Goal: Information Seeking & Learning: Learn about a topic

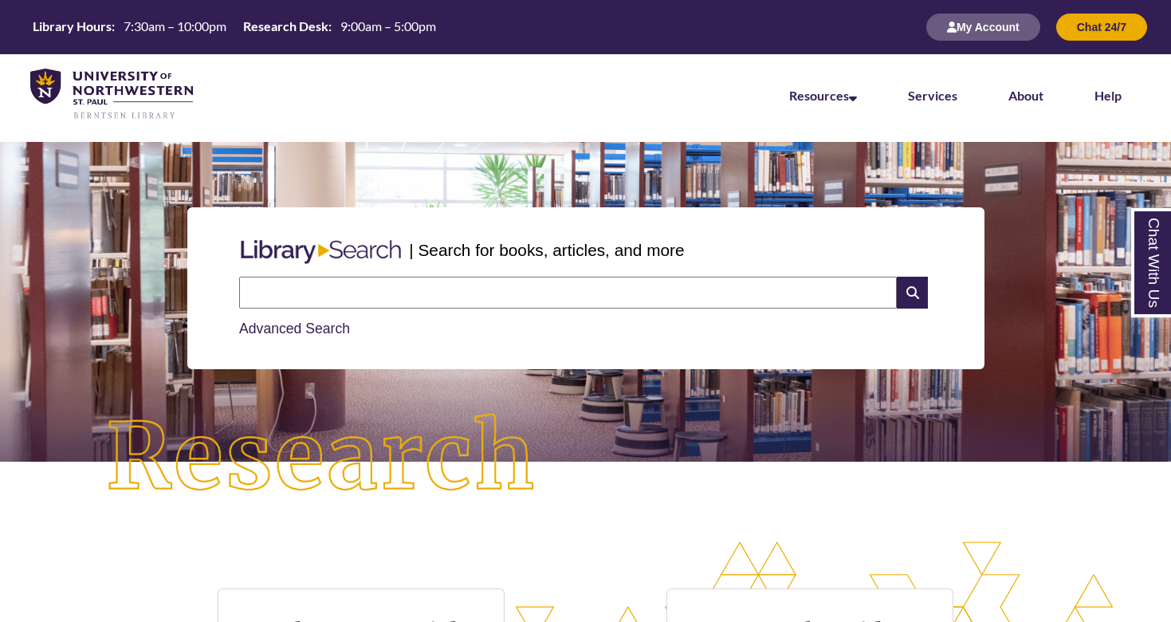
click at [335, 328] on link "Advanced Search" at bounding box center [294, 329] width 111 height 16
click at [373, 301] on input "text" at bounding box center [568, 293] width 658 height 32
type input "*"
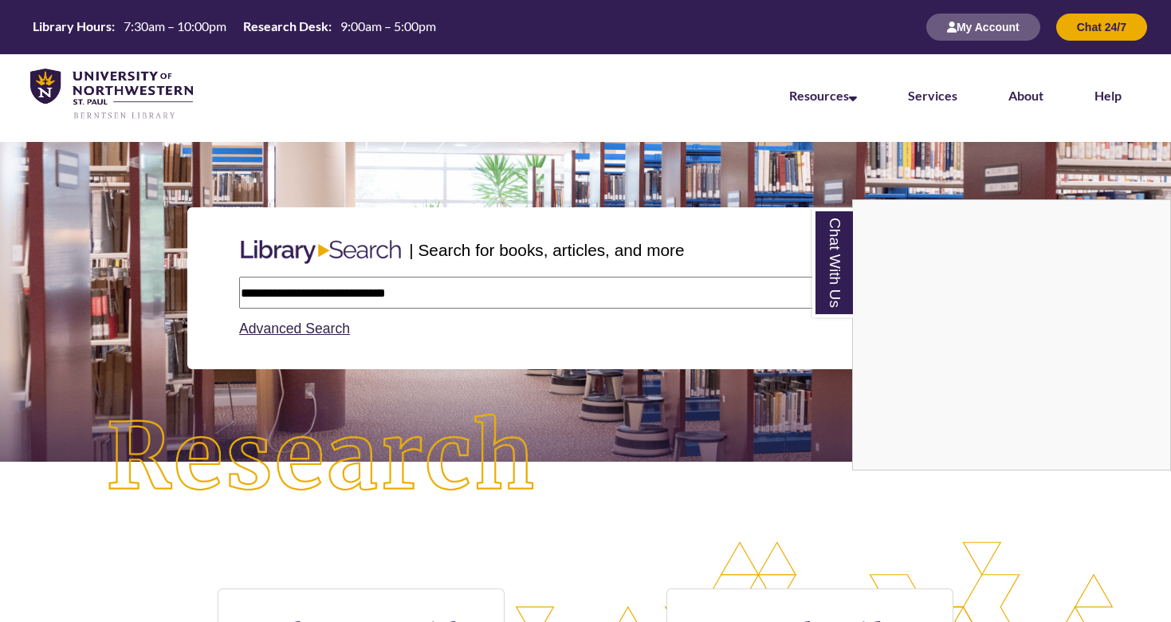
type input "**********"
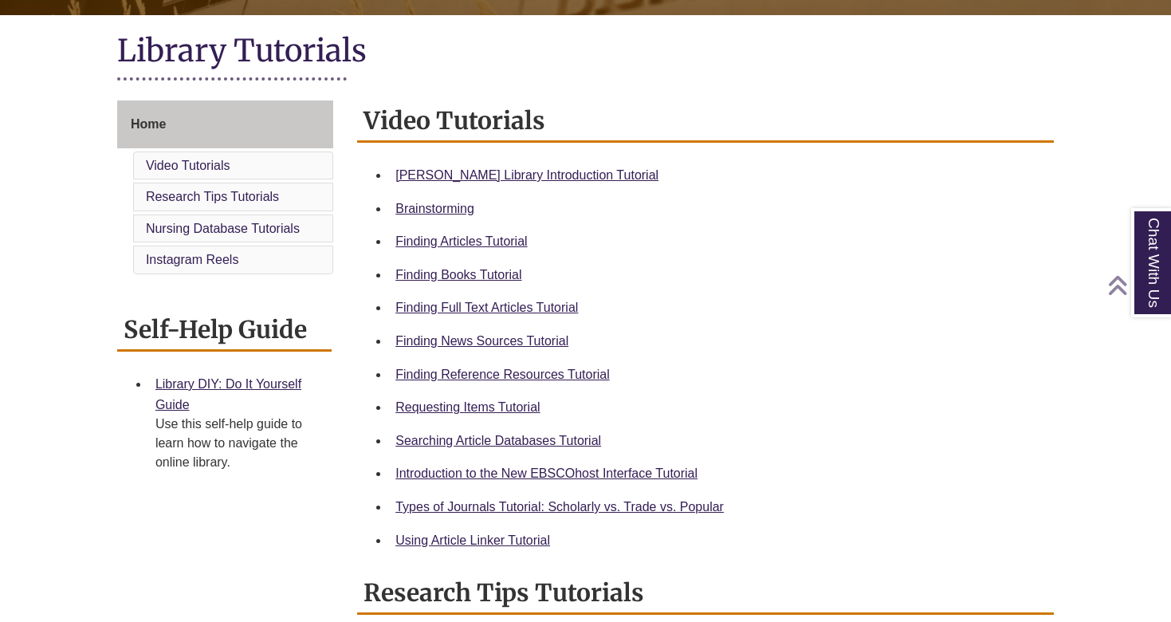
scroll to position [348, 0]
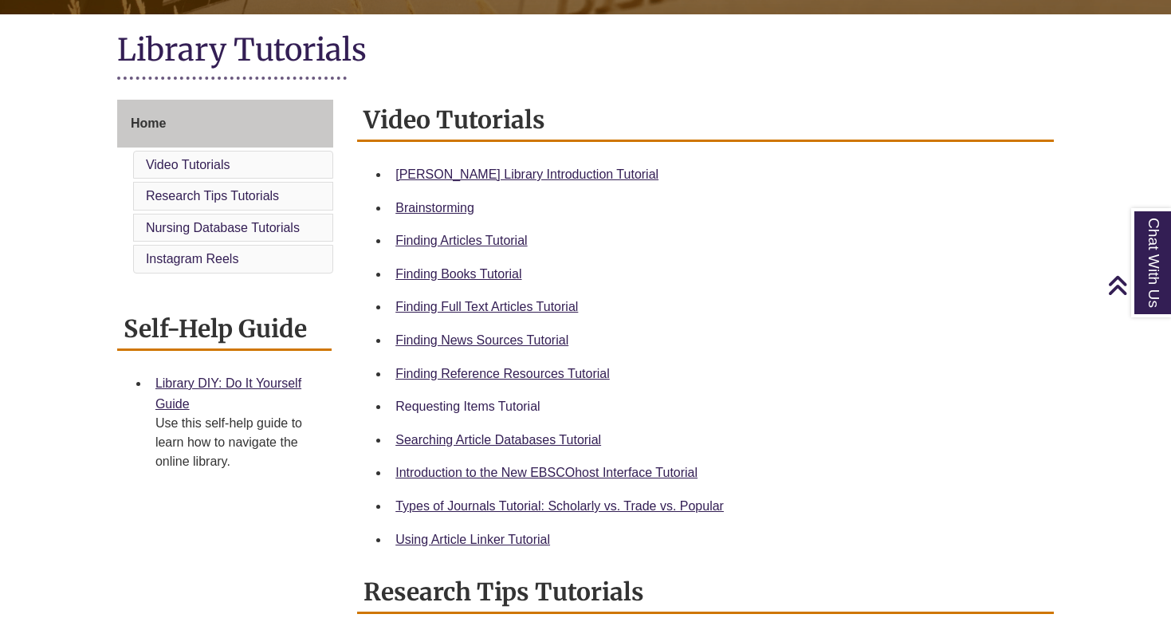
click at [515, 401] on link "Requesting Items Tutorial" at bounding box center [468, 406] width 144 height 14
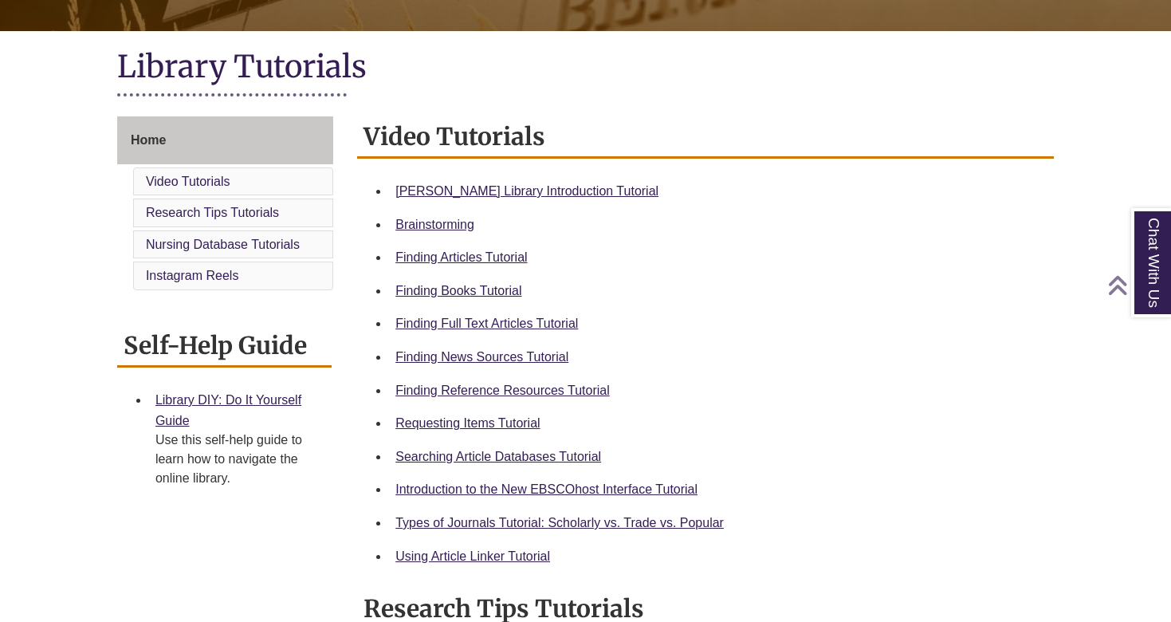
scroll to position [336, 0]
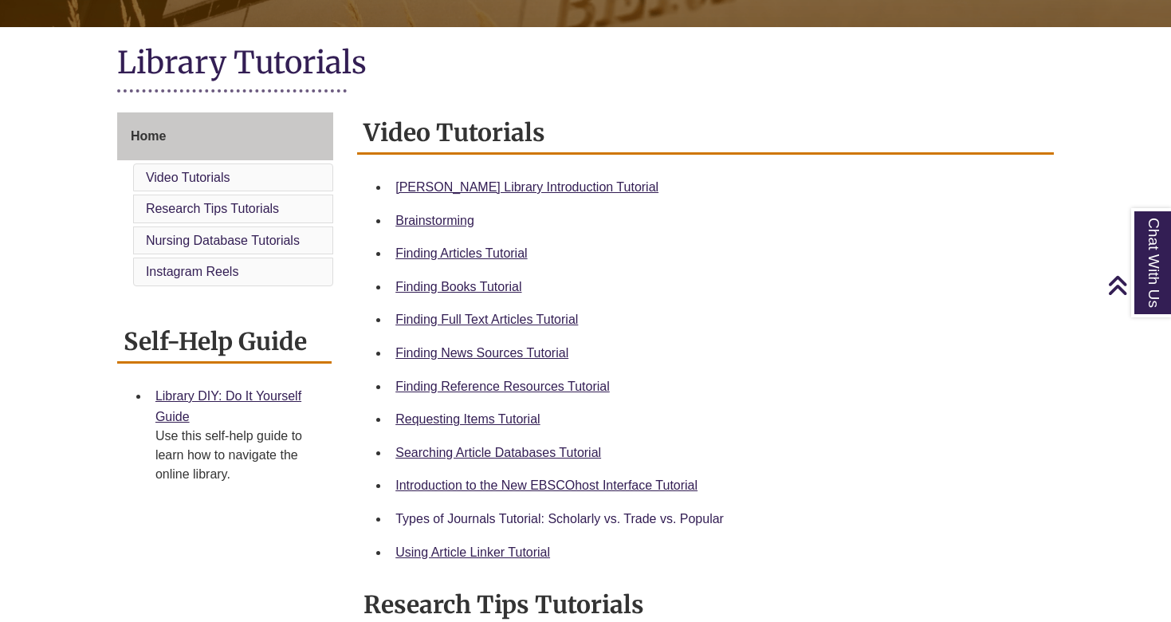
click at [570, 518] on link "Types of Journals Tutorial: Scholarly vs. Trade vs. Popular" at bounding box center [560, 519] width 329 height 14
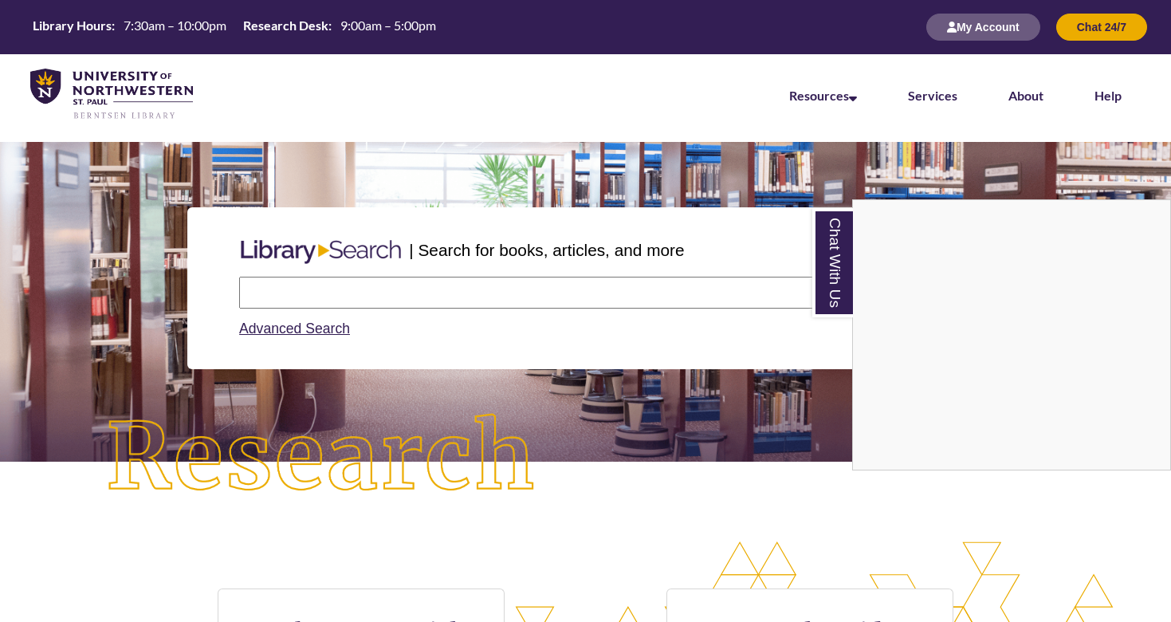
click at [715, 284] on div "Chat With Us" at bounding box center [585, 311] width 1171 height 622
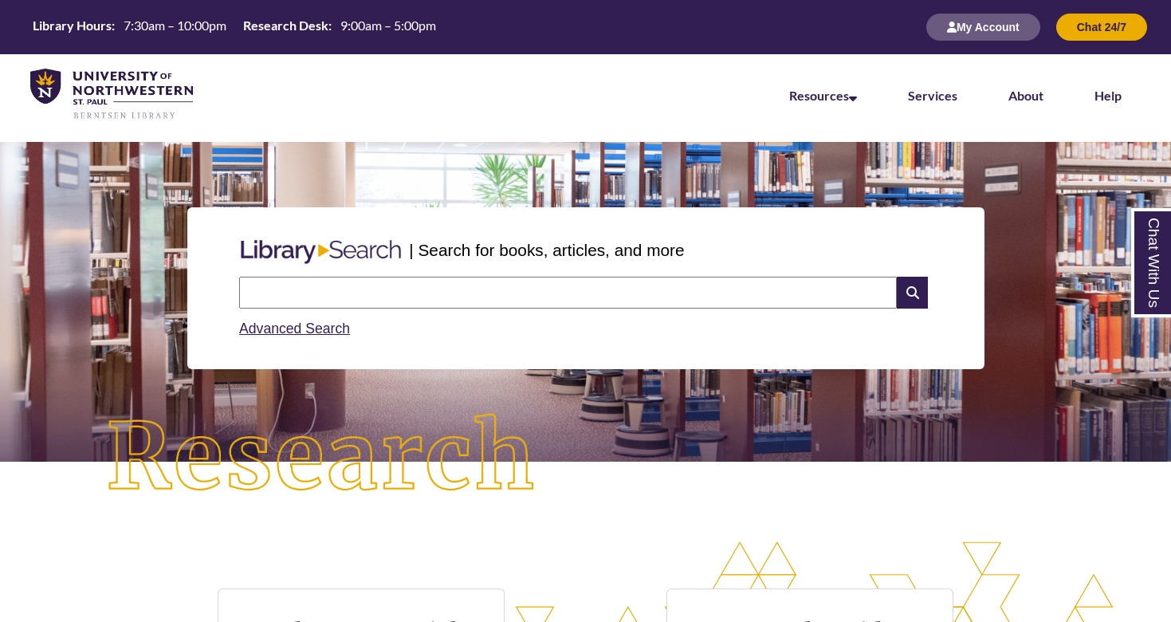
click at [709, 285] on input "text" at bounding box center [568, 293] width 658 height 32
type input "**********"
click at [914, 281] on icon at bounding box center [912, 293] width 30 height 32
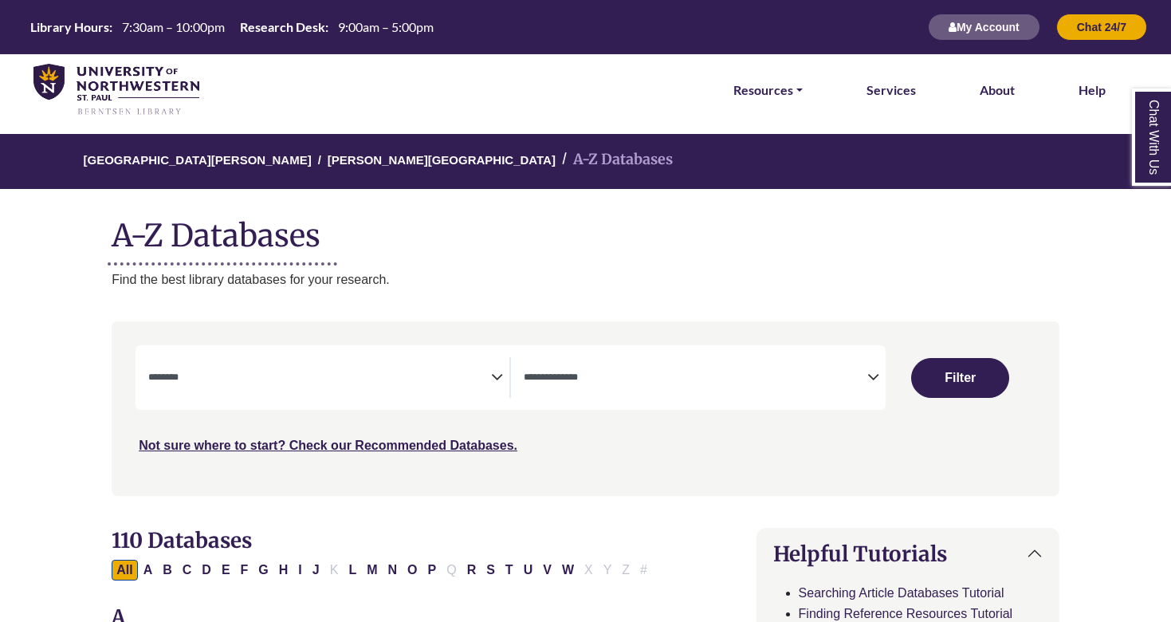
select select "Database Subject Filter"
select select "Database Types Filter"
click at [431, 569] on button "P" at bounding box center [432, 570] width 18 height 21
select select "Database Subject Filter"
select select "Database Types Filter"
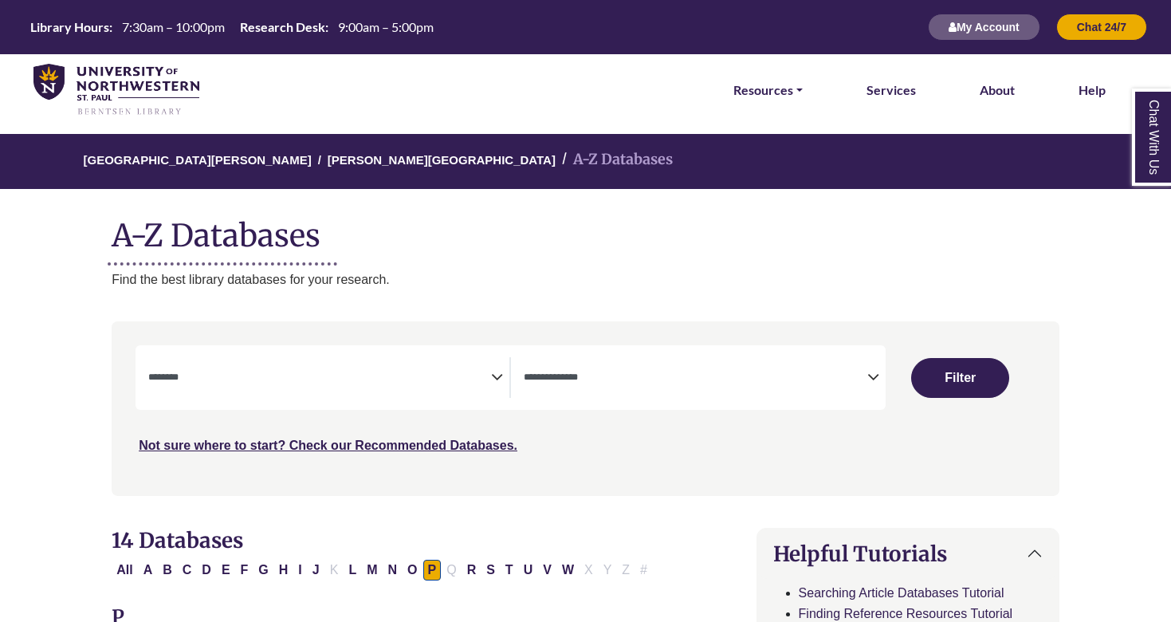
click at [488, 364] on span "Search filters" at bounding box center [319, 377] width 343 height 41
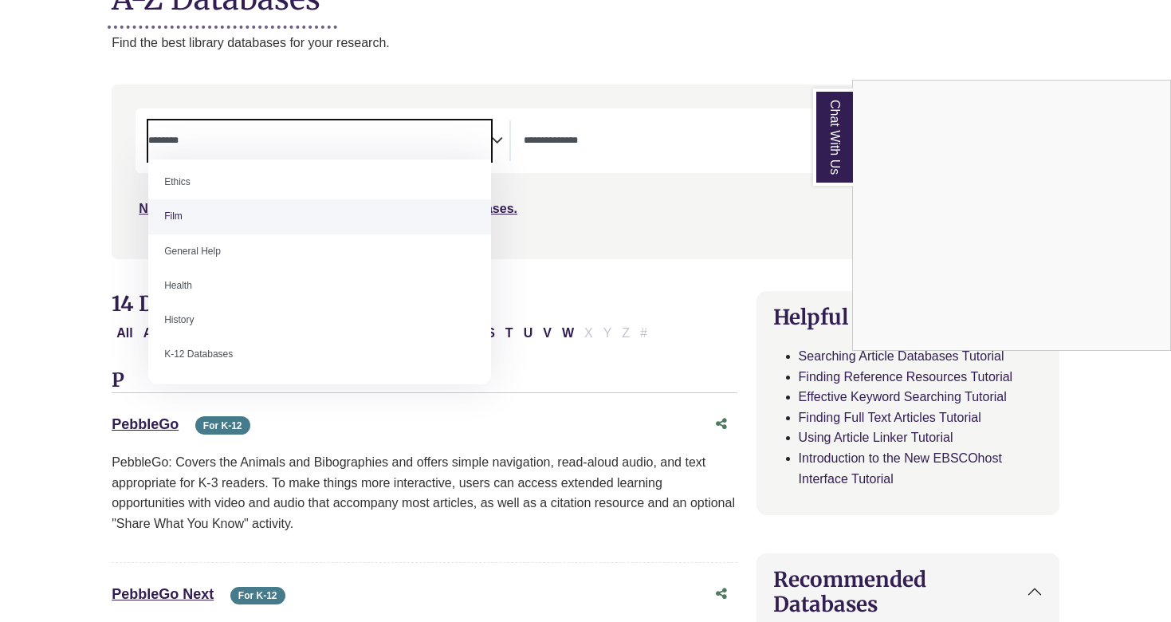
scroll to position [628, 0]
select select "*****"
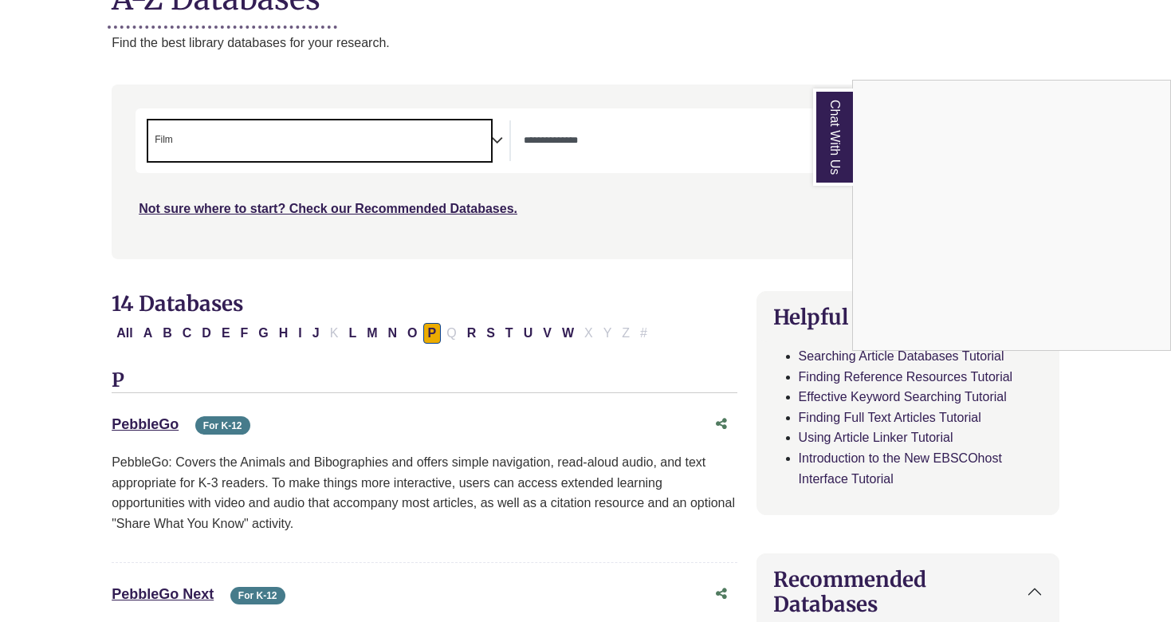
click at [625, 297] on div "Chat With Us" at bounding box center [585, 311] width 1171 height 622
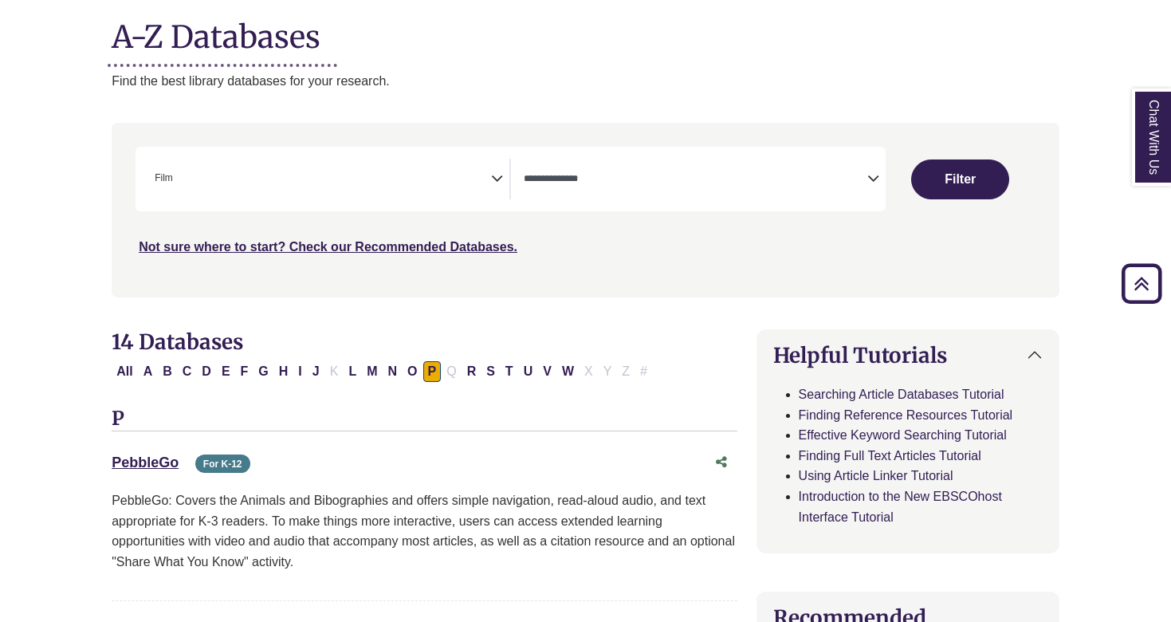
scroll to position [194, 0]
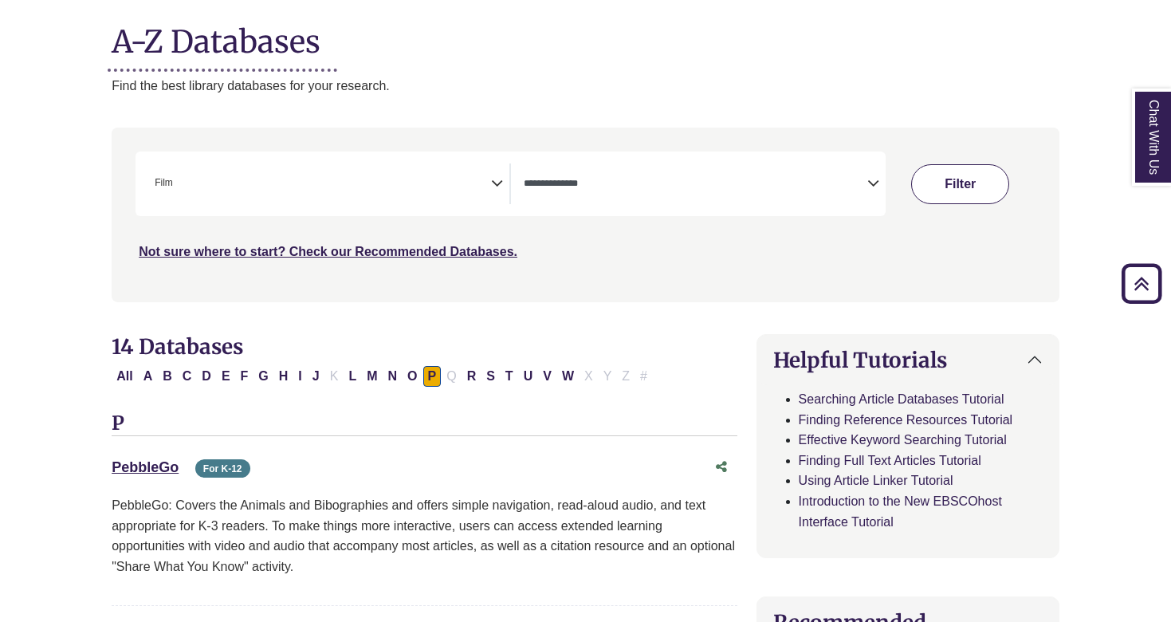
click at [930, 182] on button "Filter" at bounding box center [960, 184] width 98 height 40
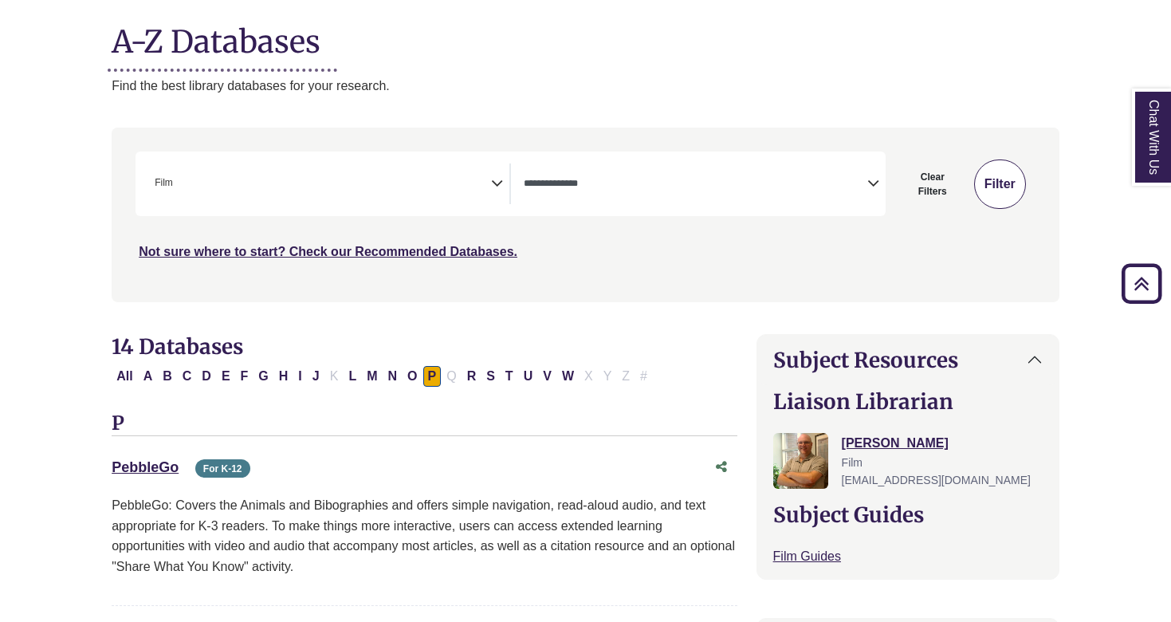
select select "Database Types Filter"
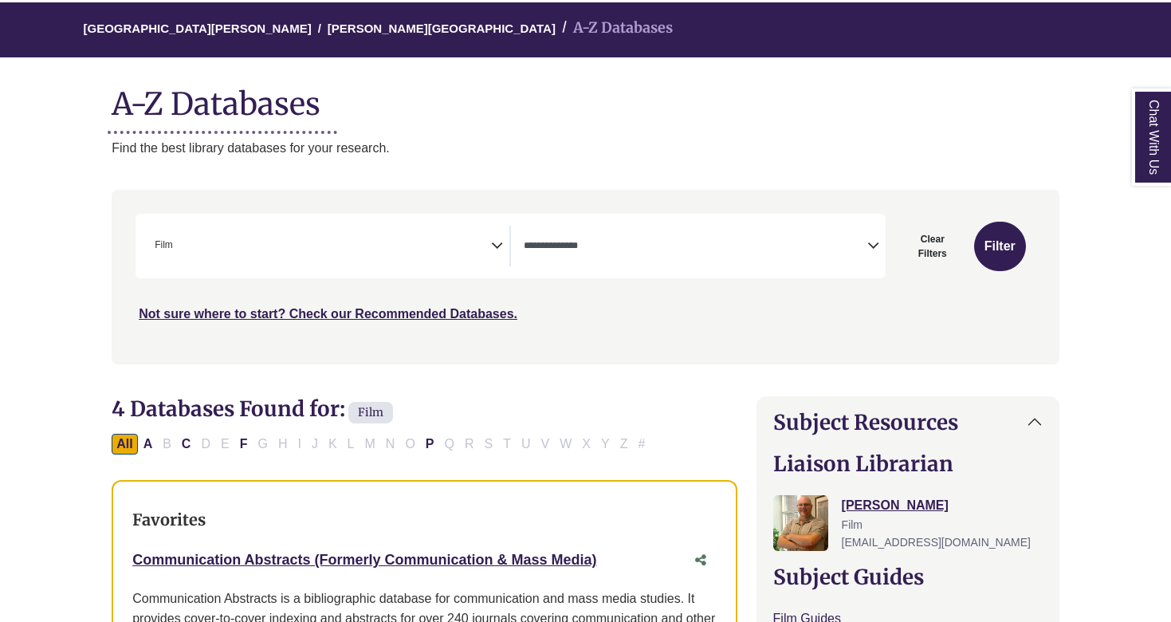
scroll to position [140, 0]
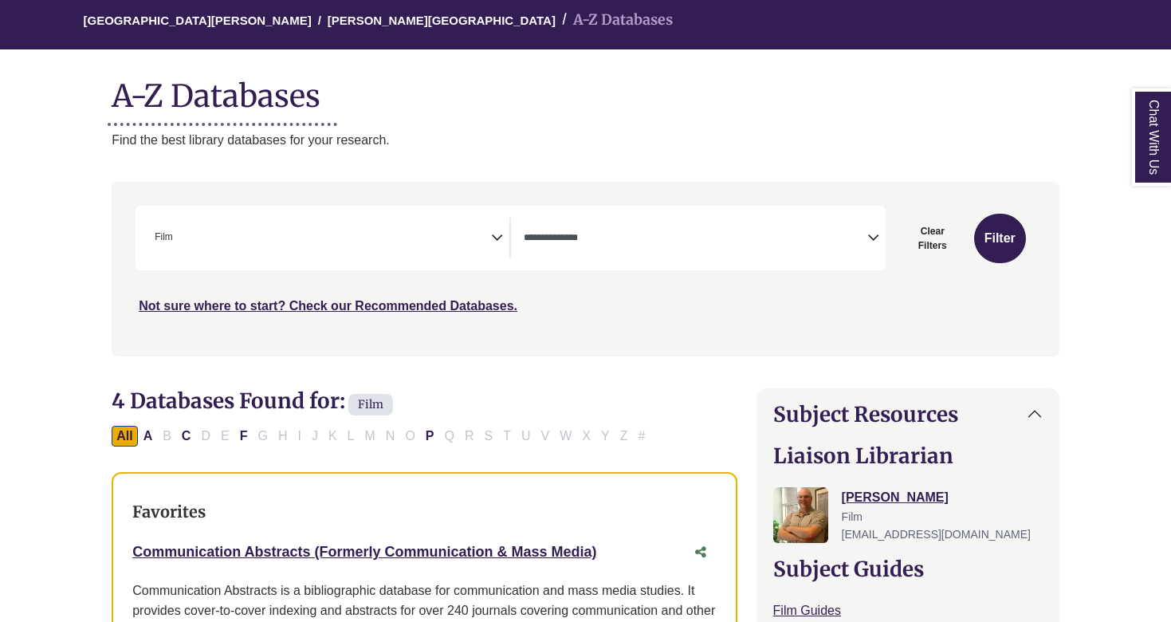
click at [505, 235] on div "**********" at bounding box center [328, 238] width 361 height 41
click at [497, 234] on icon "Search filters" at bounding box center [497, 235] width 12 height 24
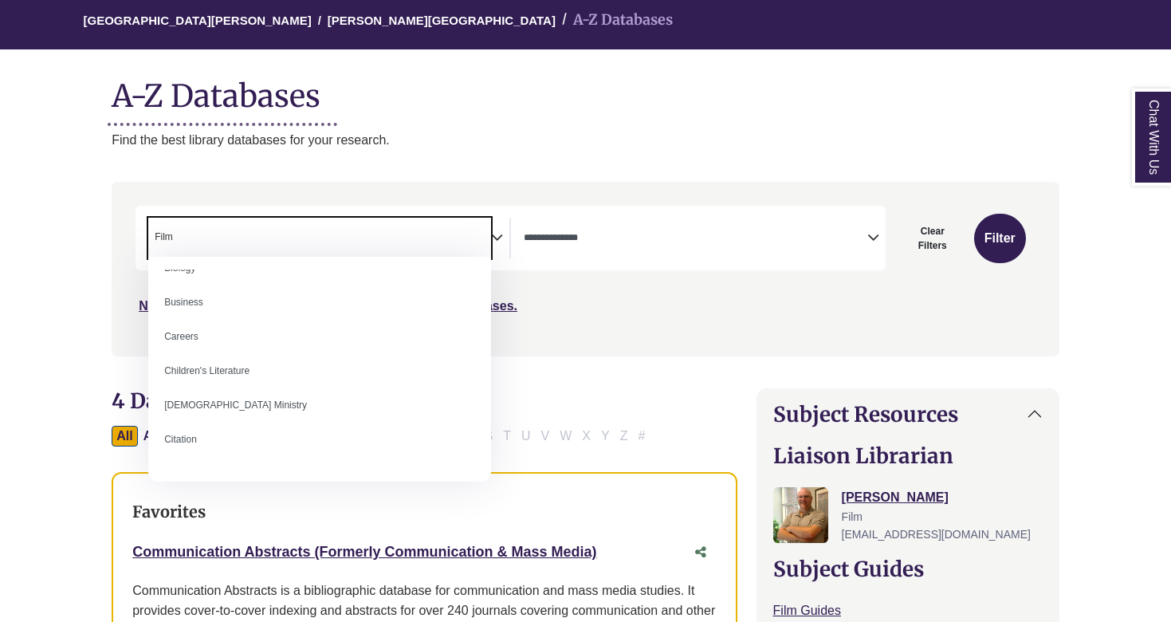
scroll to position [157, 0]
click at [935, 231] on div "***" at bounding box center [586, 261] width 900 height 110
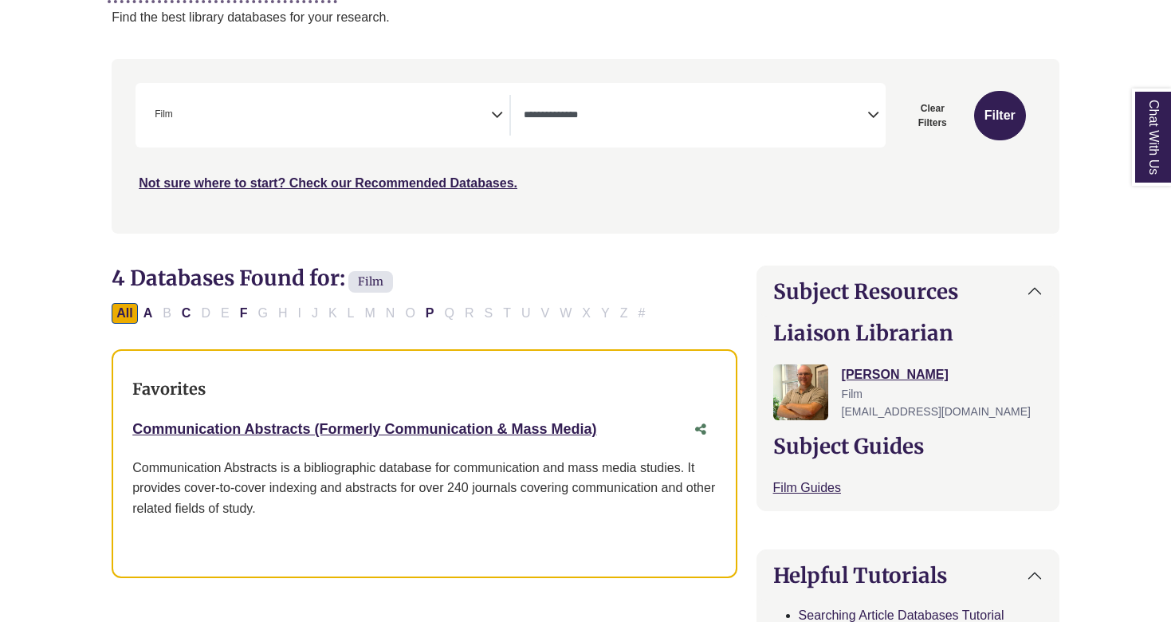
scroll to position [304, 0]
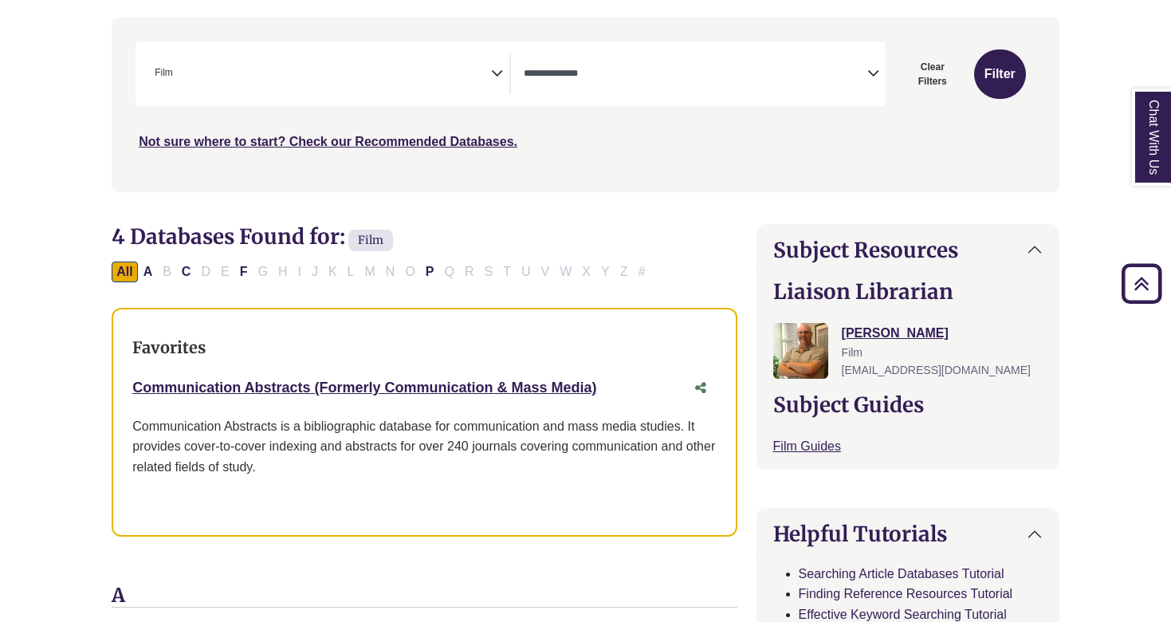
click at [928, 65] on button "Clear Filters" at bounding box center [932, 73] width 75 height 49
select select "Database Subject Filter"
select select "Database Types Filter"
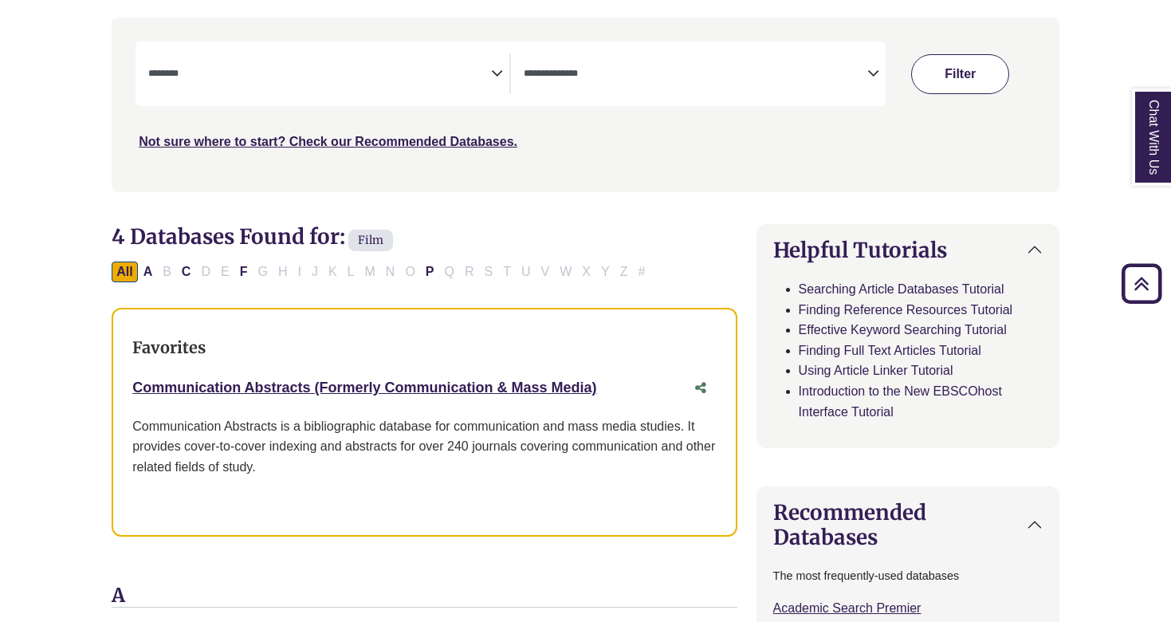
select select "Database Subject Filter"
select select "Database Types Filter"
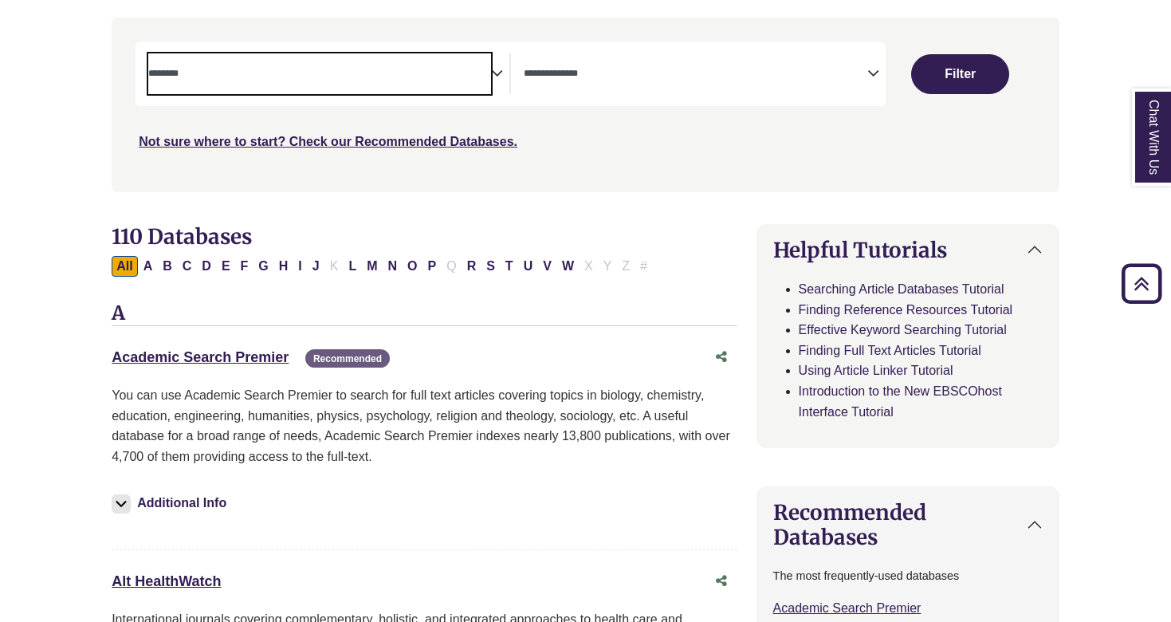
click at [490, 57] on span "Search filters" at bounding box center [319, 73] width 343 height 41
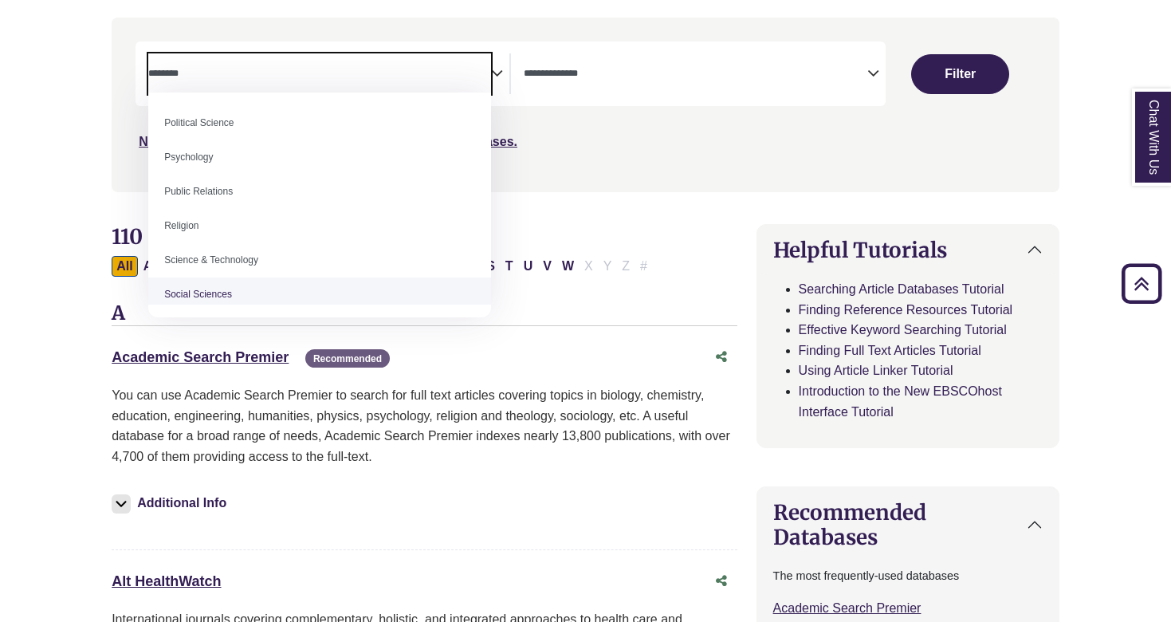
scroll to position [1229, 0]
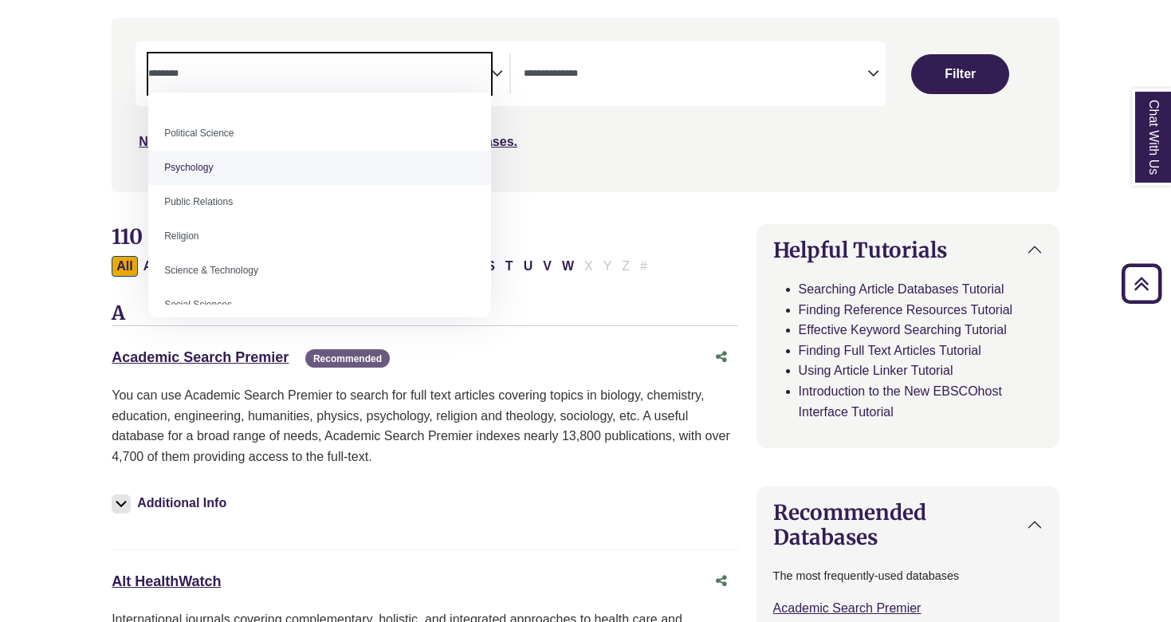
select select "*****"
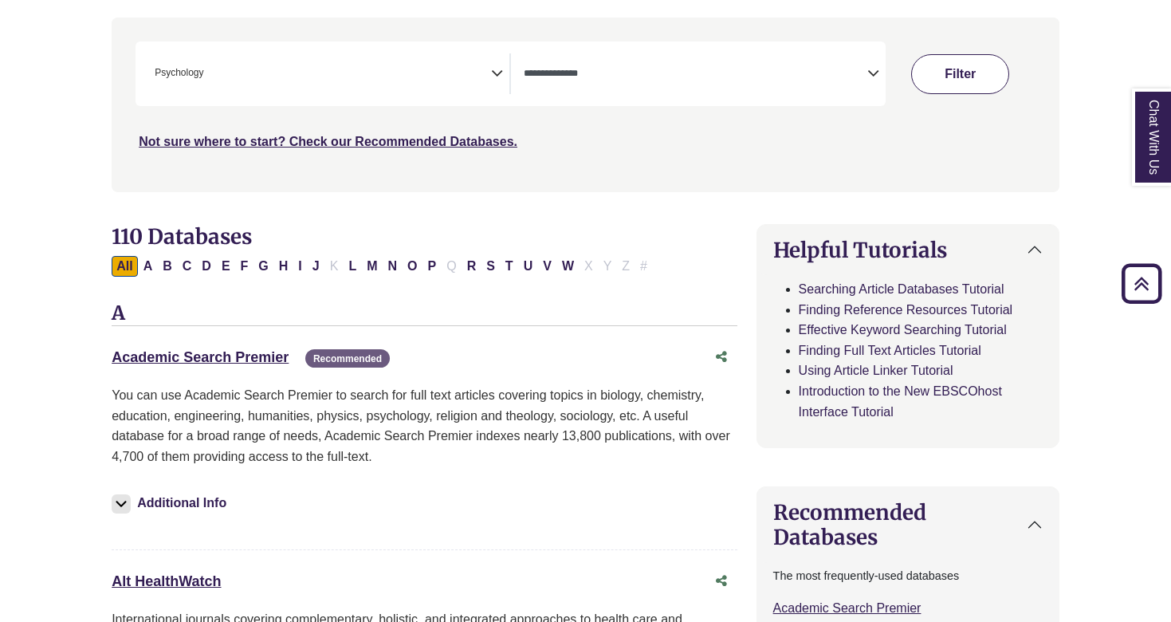
click at [916, 67] on button "Filter" at bounding box center [960, 74] width 98 height 40
select select "Database Types Filter"
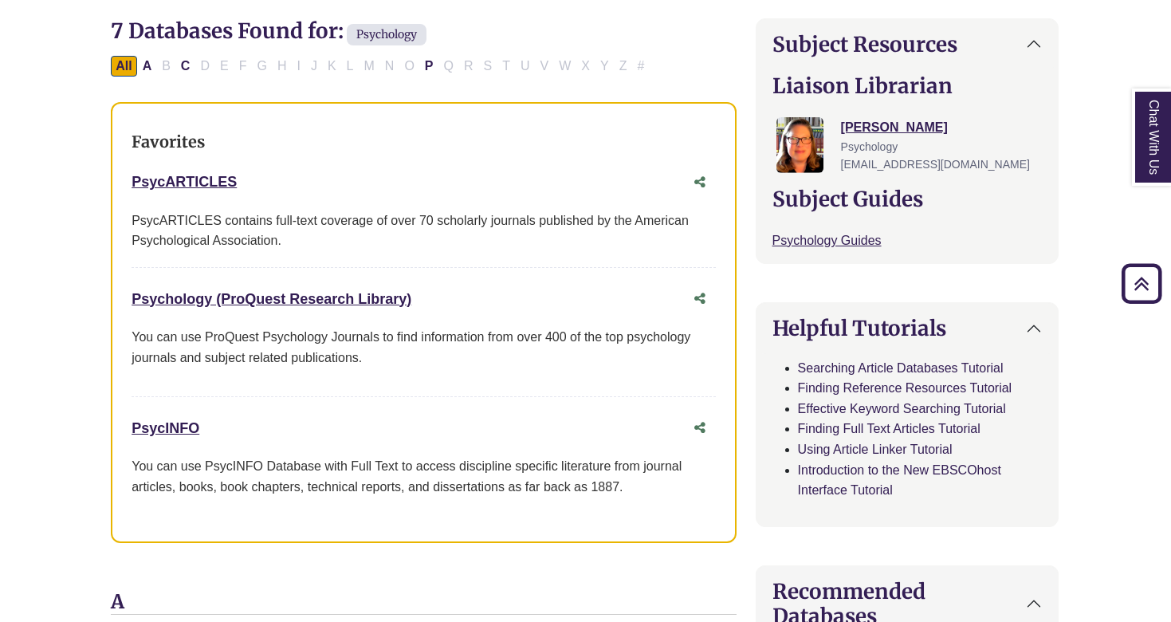
scroll to position [514, 1]
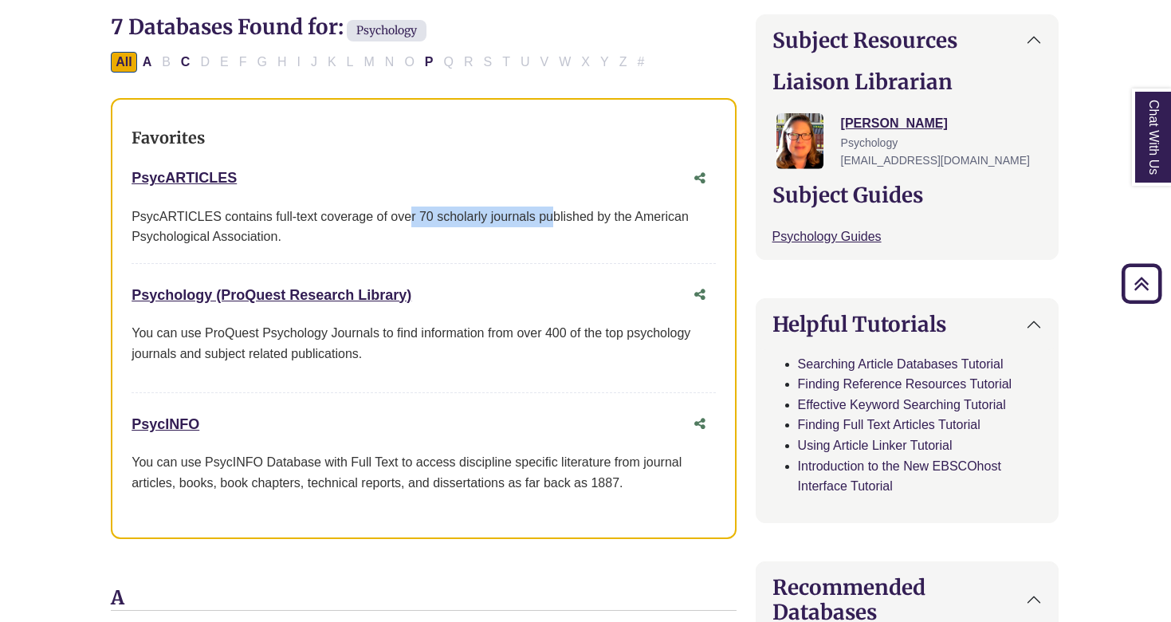
drag, startPoint x: 411, startPoint y: 205, endPoint x: 555, endPoint y: 206, distance: 143.5
click at [555, 207] on div "PsycARTICLES contains full-text coverage of over 70 scholarly journals publishe…" at bounding box center [424, 227] width 584 height 41
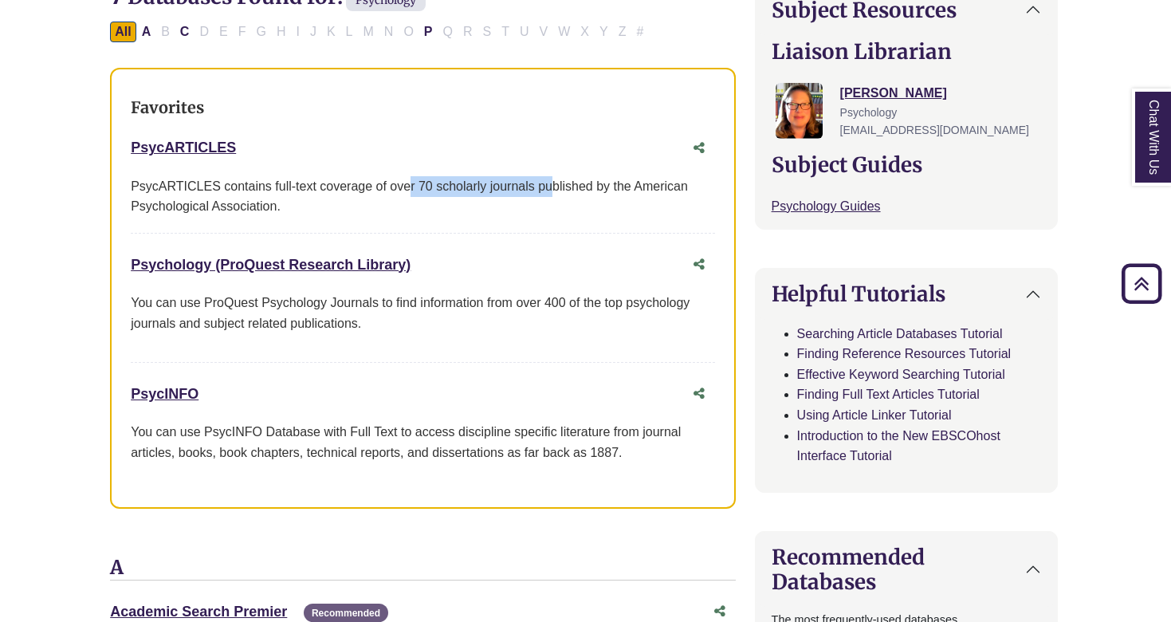
scroll to position [546, 2]
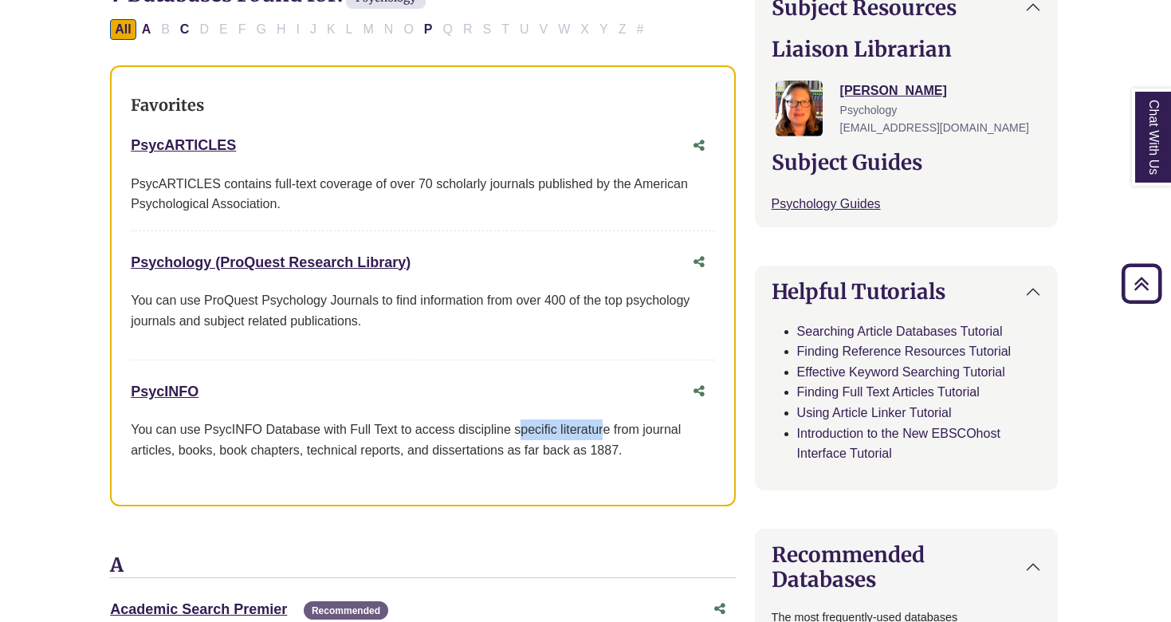
drag, startPoint x: 525, startPoint y: 421, endPoint x: 606, endPoint y: 421, distance: 81.3
click at [606, 421] on div "You can use PsycINFO Database with Full Text to access discipline specific lite…" at bounding box center [423, 439] width 584 height 41
drag, startPoint x: 432, startPoint y: 253, endPoint x: 136, endPoint y: 256, distance: 296.7
click at [136, 256] on div "Psychology (ProQuest Research Library) This link opens in a new window" at bounding box center [407, 262] width 552 height 23
copy link "Psychology (ProQuest Research Library)"
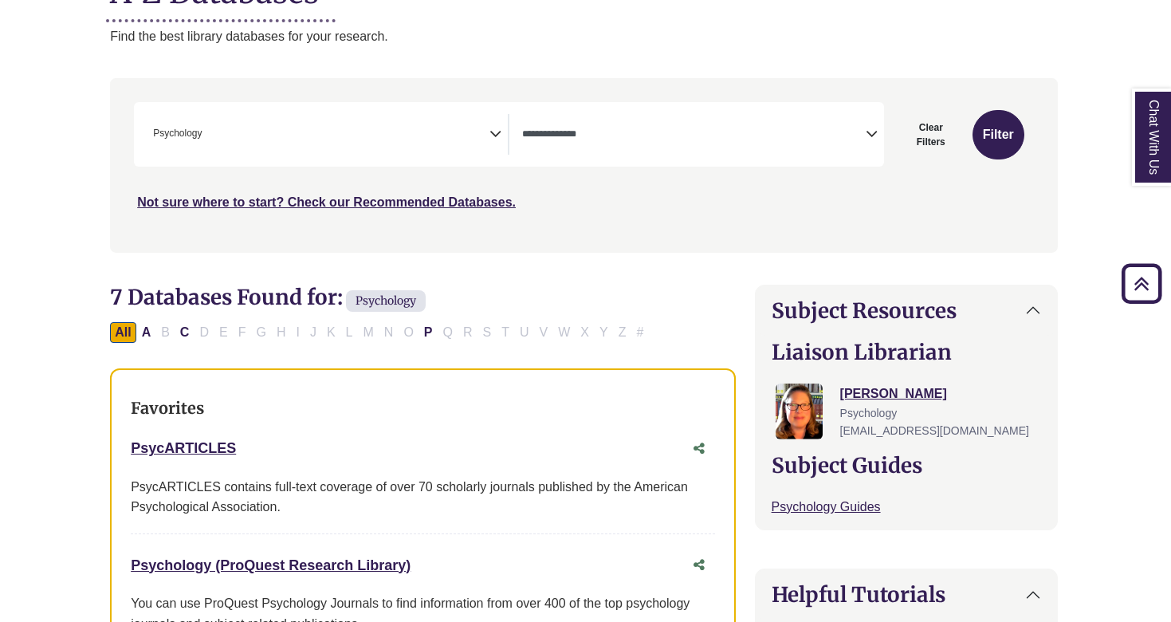
scroll to position [119, 2]
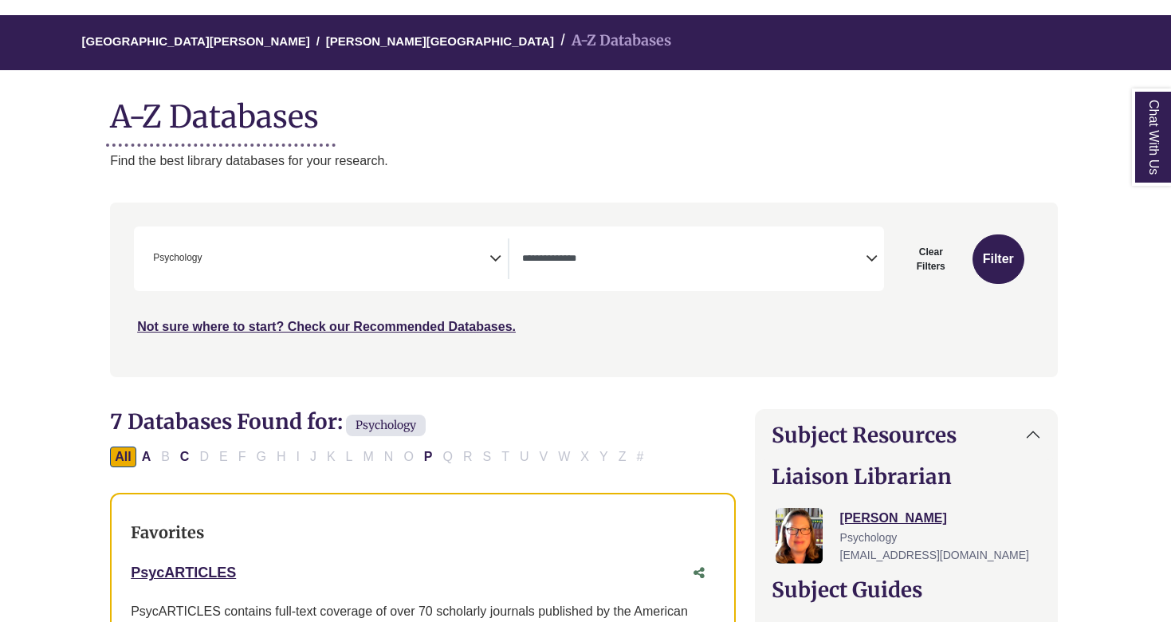
click at [327, 238] on span "× Psychology" at bounding box center [318, 258] width 343 height 41
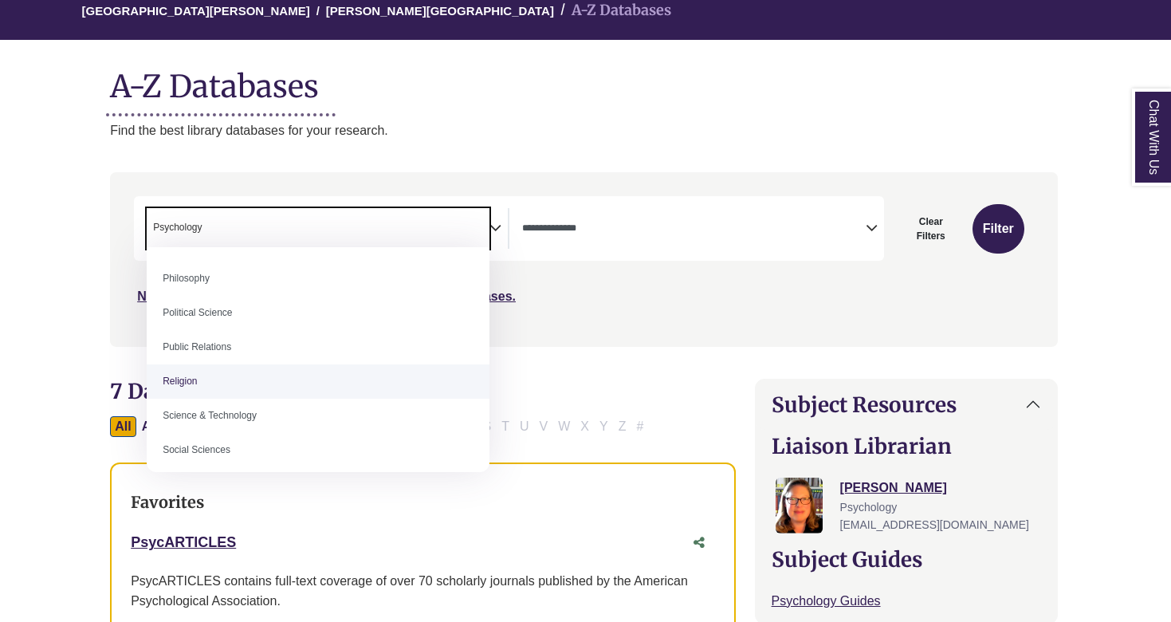
scroll to position [1238, 0]
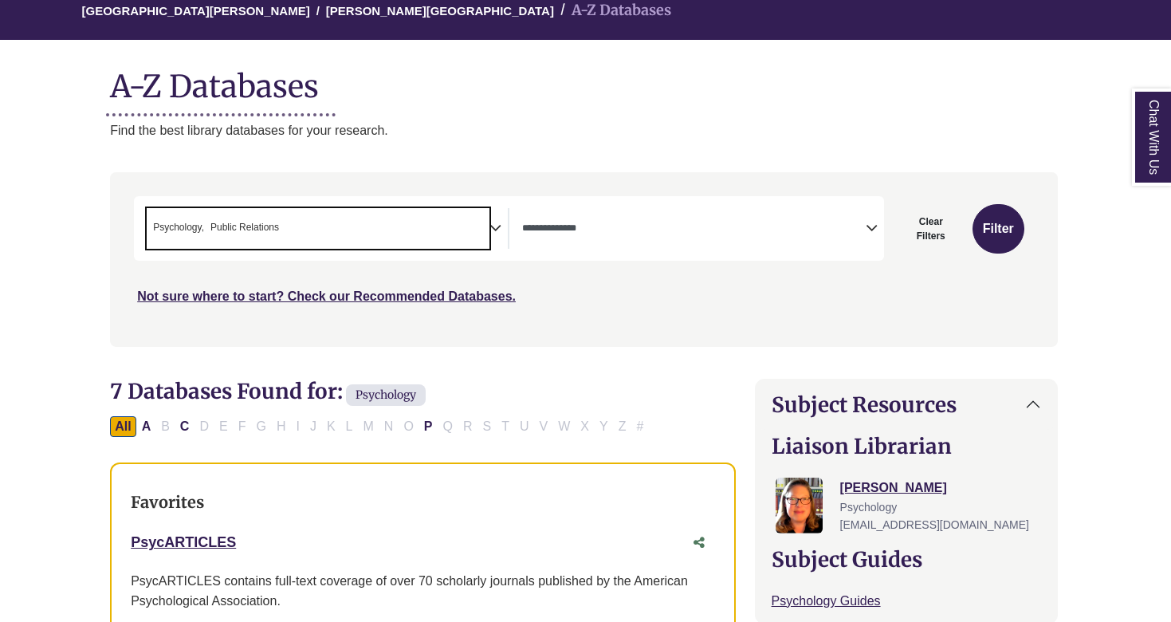
click at [199, 227] on span "Psychology" at bounding box center [178, 227] width 51 height 15
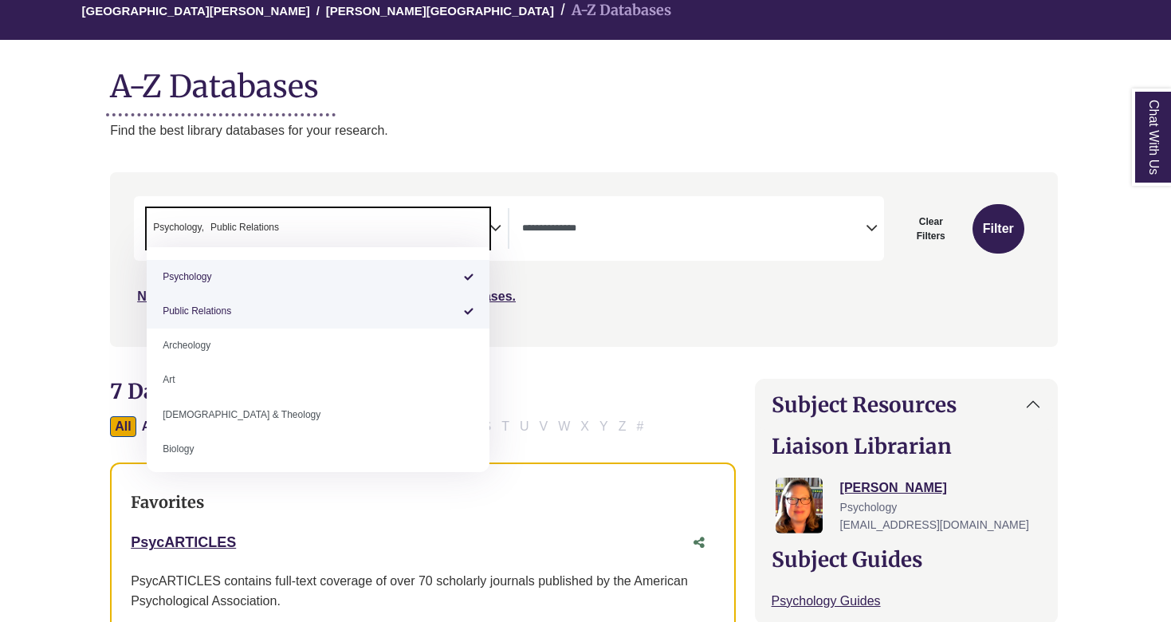
select select "******"
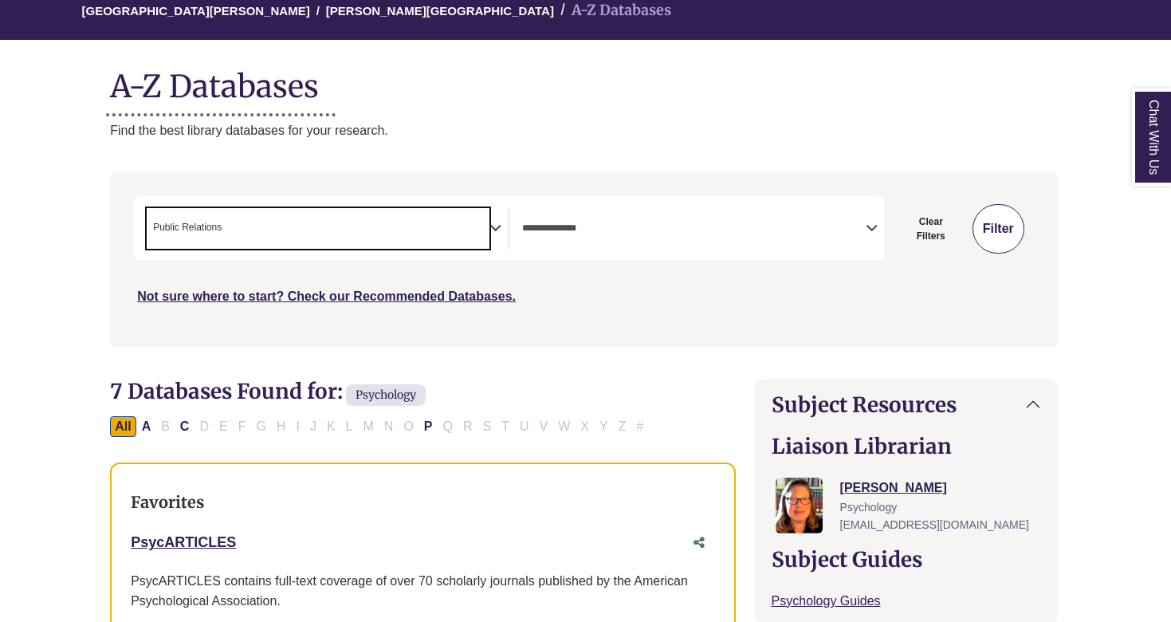
click at [991, 222] on button "Filter" at bounding box center [999, 228] width 52 height 49
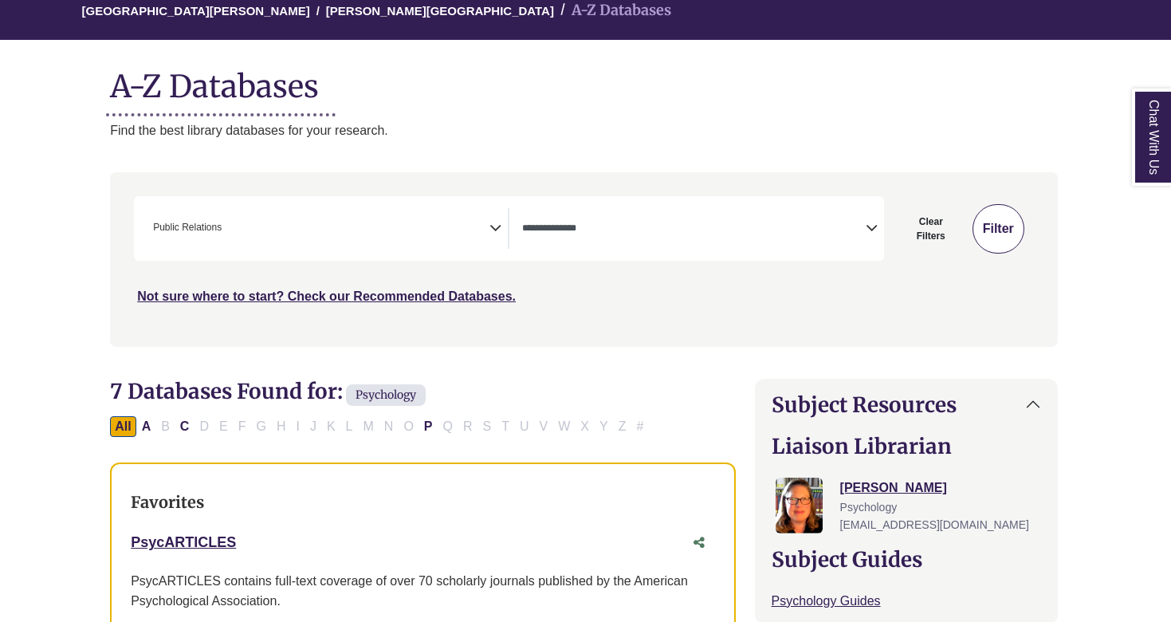
select select "Database Types Filter"
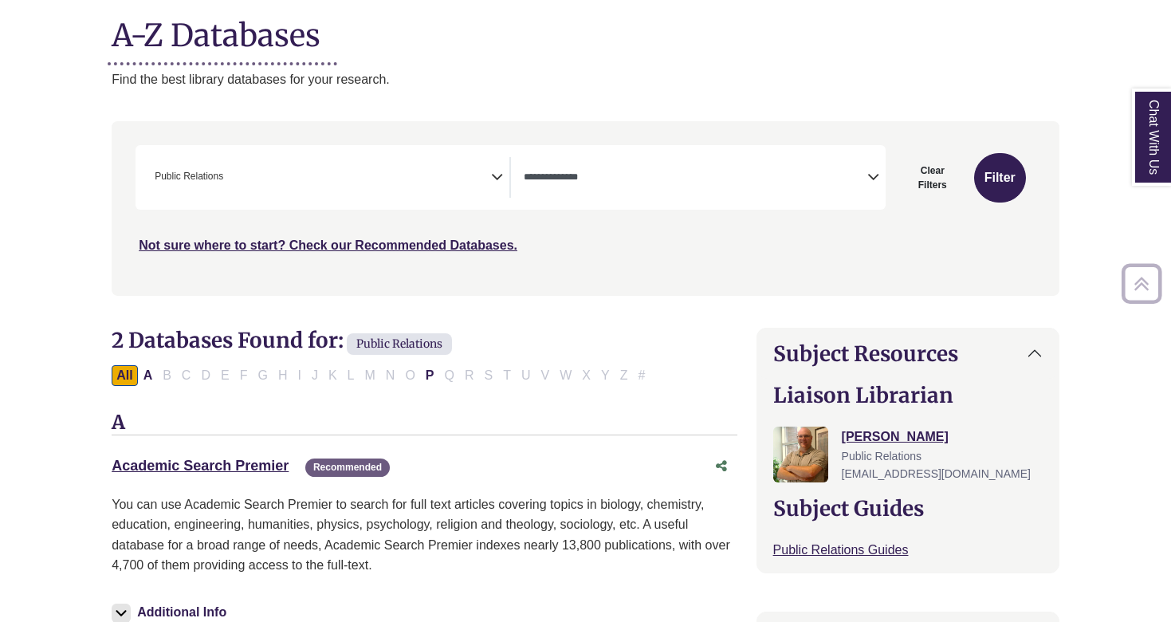
scroll to position [201, 2]
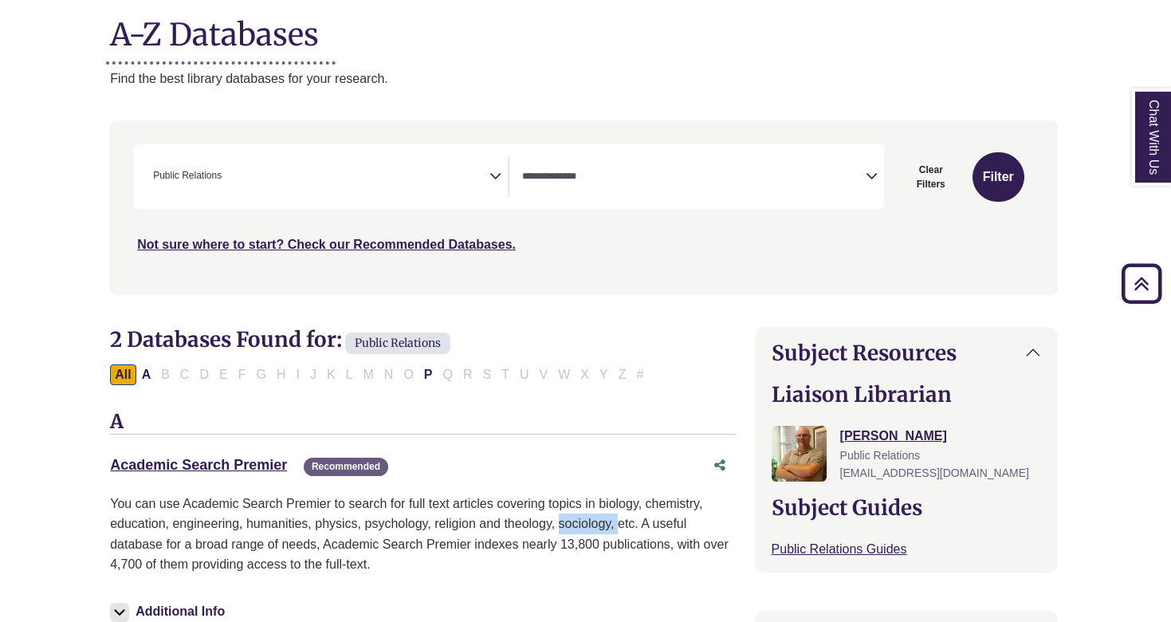
drag, startPoint x: 561, startPoint y: 516, endPoint x: 616, endPoint y: 512, distance: 55.2
click at [617, 512] on p "You can use Academic Search Premier to search for full text articles covering t…" at bounding box center [422, 534] width 625 height 81
click at [625, 536] on p "You can use Academic Search Premier to search for full text articles covering t…" at bounding box center [422, 534] width 625 height 81
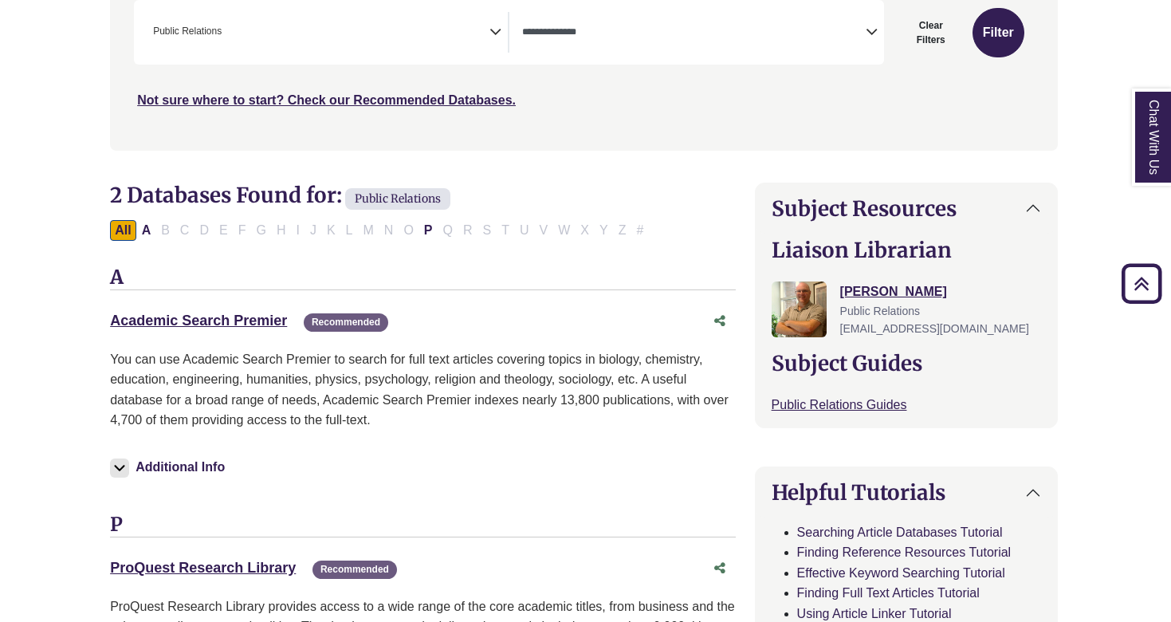
scroll to position [346, 0]
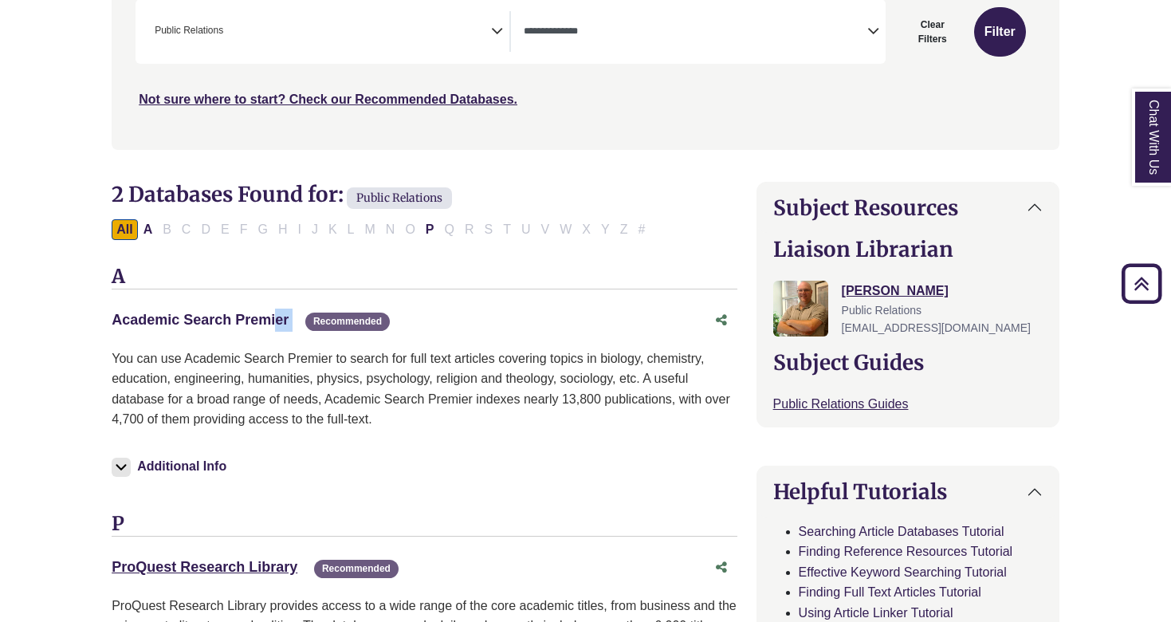
drag, startPoint x: 293, startPoint y: 318, endPoint x: 116, endPoint y: 318, distance: 177.0
click at [116, 318] on div "Academic Search Premier This link opens in a new window Recommended" at bounding box center [408, 320] width 593 height 23
copy div "Academic Search Premier This link opens in a new window"
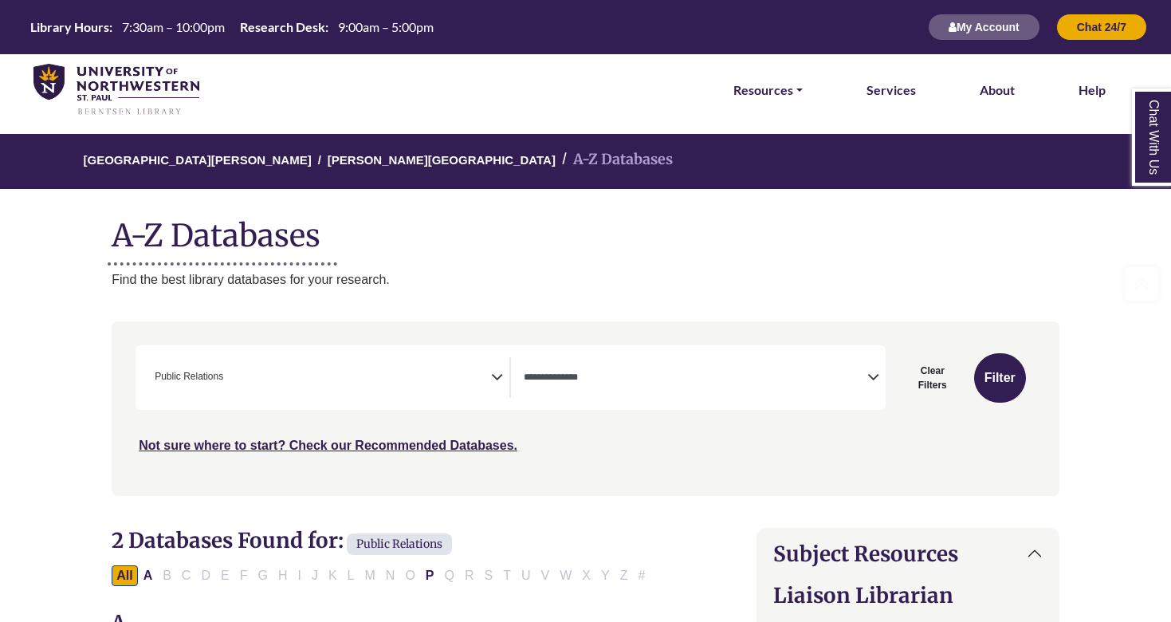
scroll to position [0, 0]
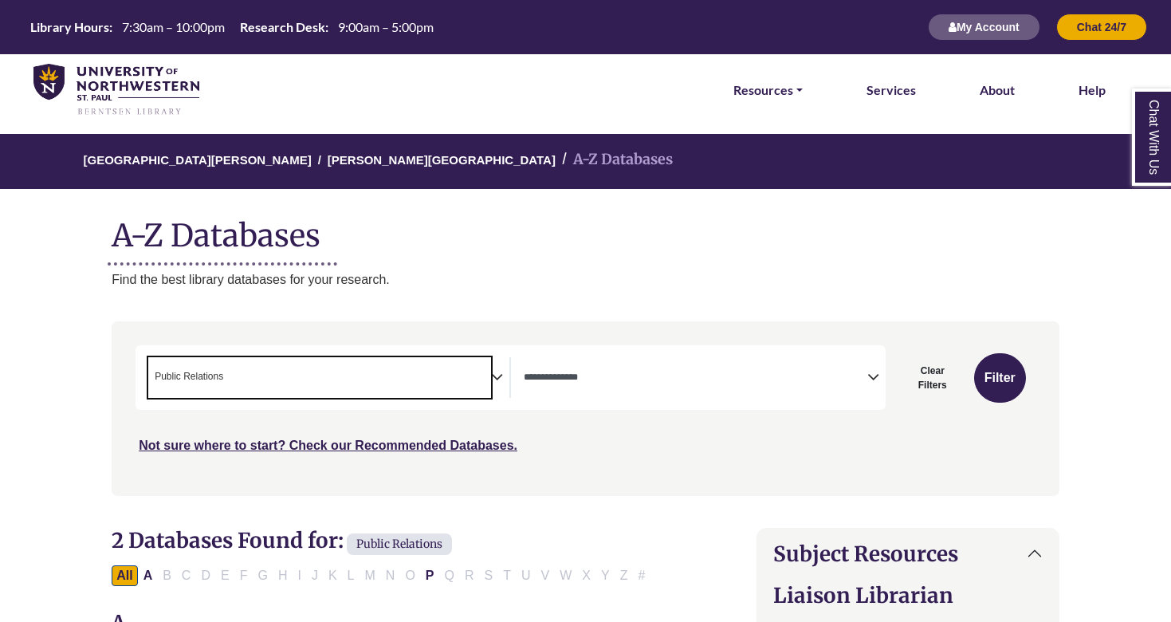
click at [455, 384] on span "× Public Relations" at bounding box center [319, 377] width 343 height 41
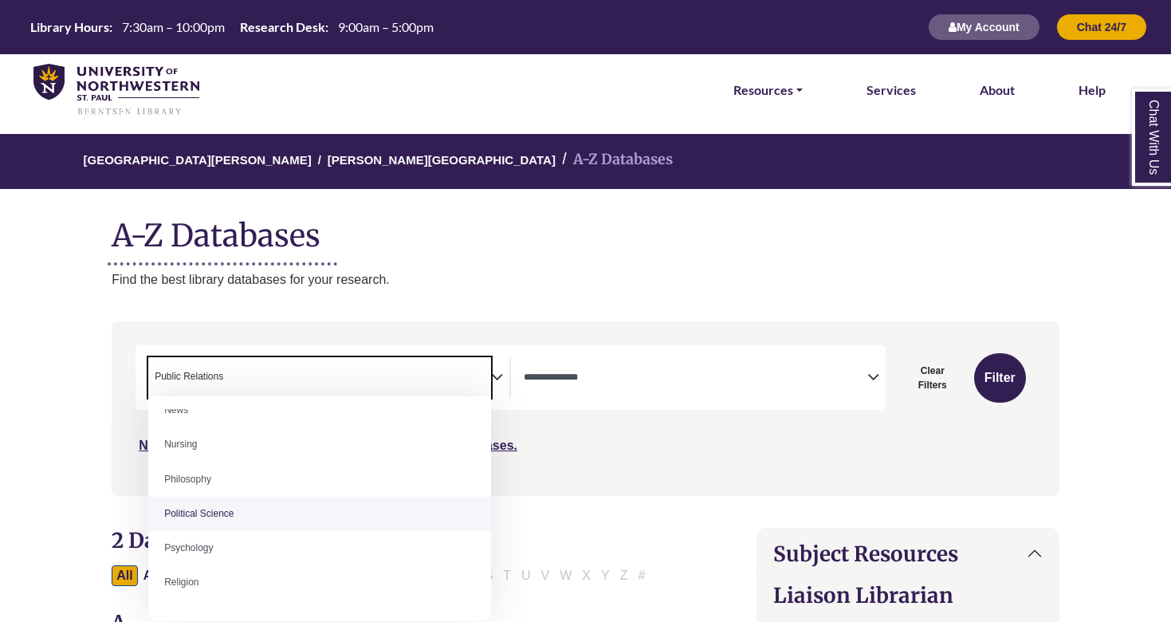
scroll to position [1187, 0]
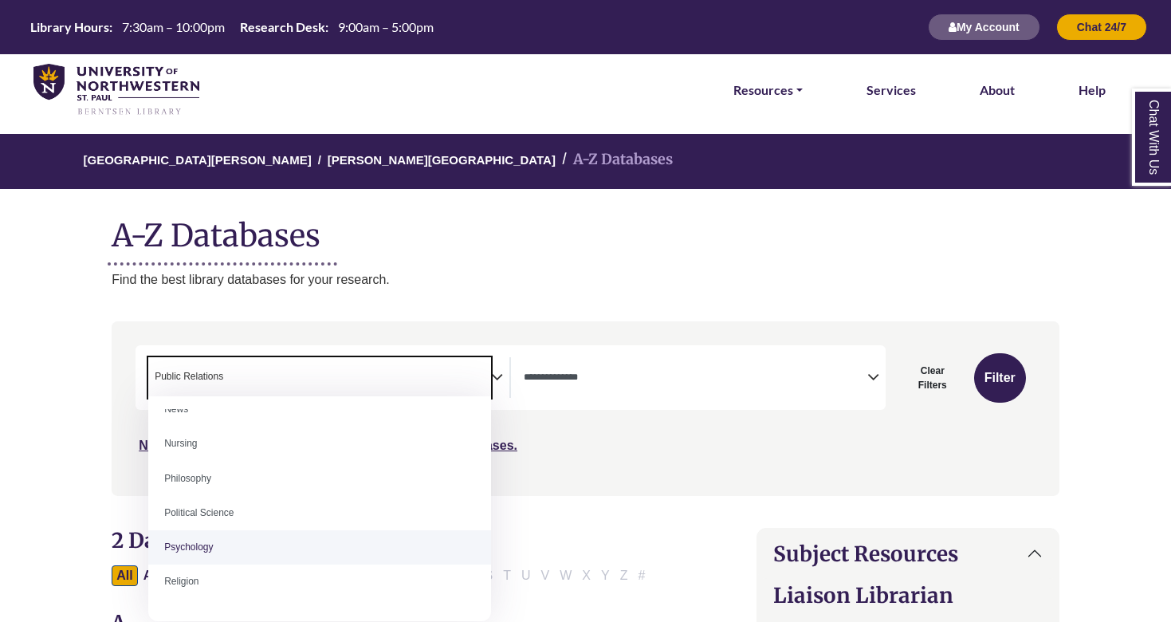
select select "*****"
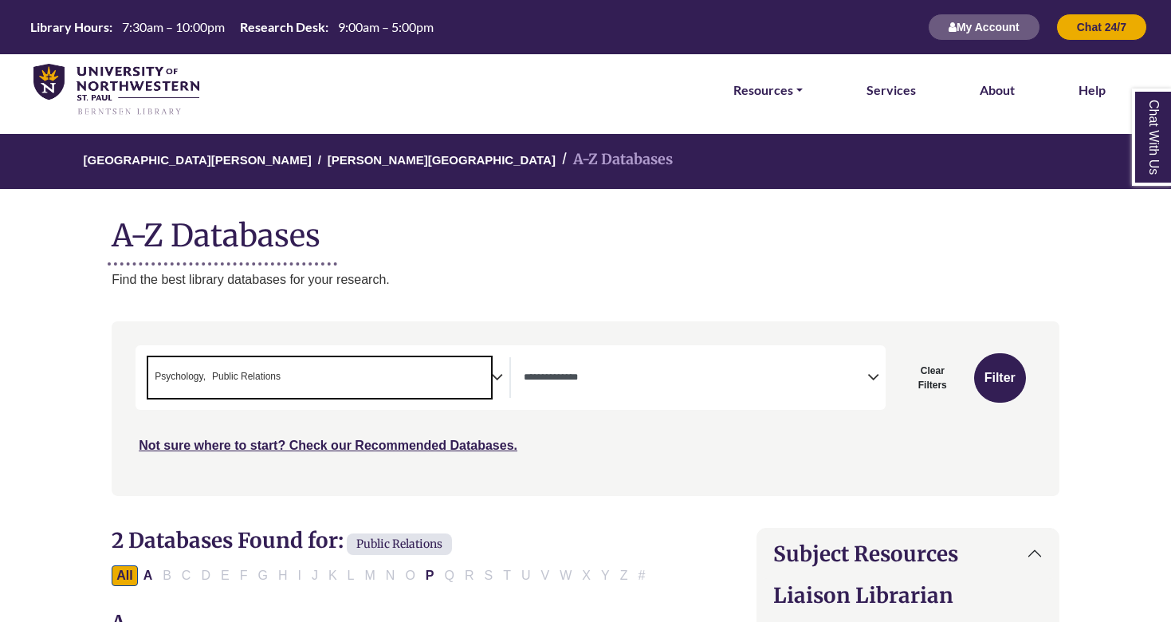
click at [265, 375] on span "Public Relations" at bounding box center [246, 376] width 69 height 15
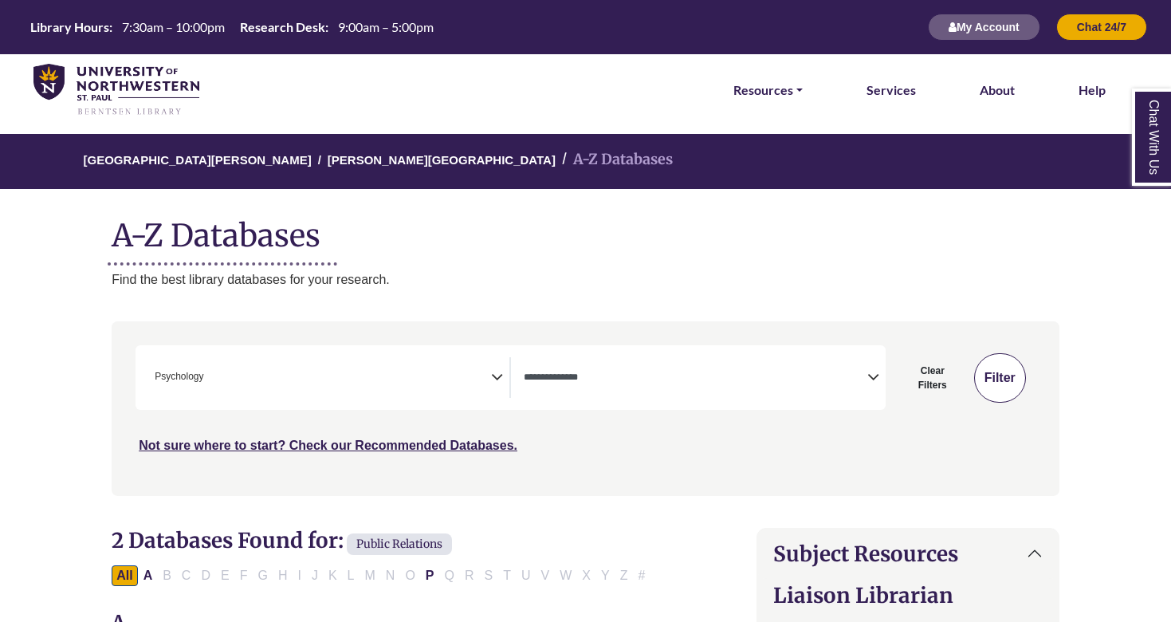
click at [1012, 371] on button "Filter" at bounding box center [1000, 377] width 52 height 49
select select "Database Types Filter"
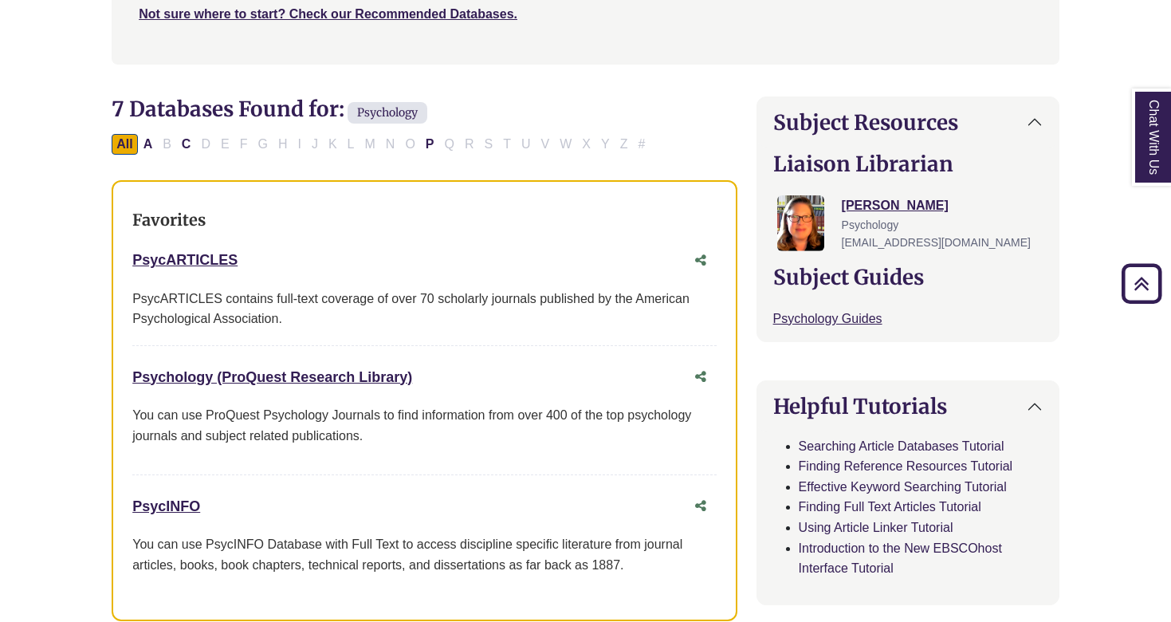
scroll to position [435, 0]
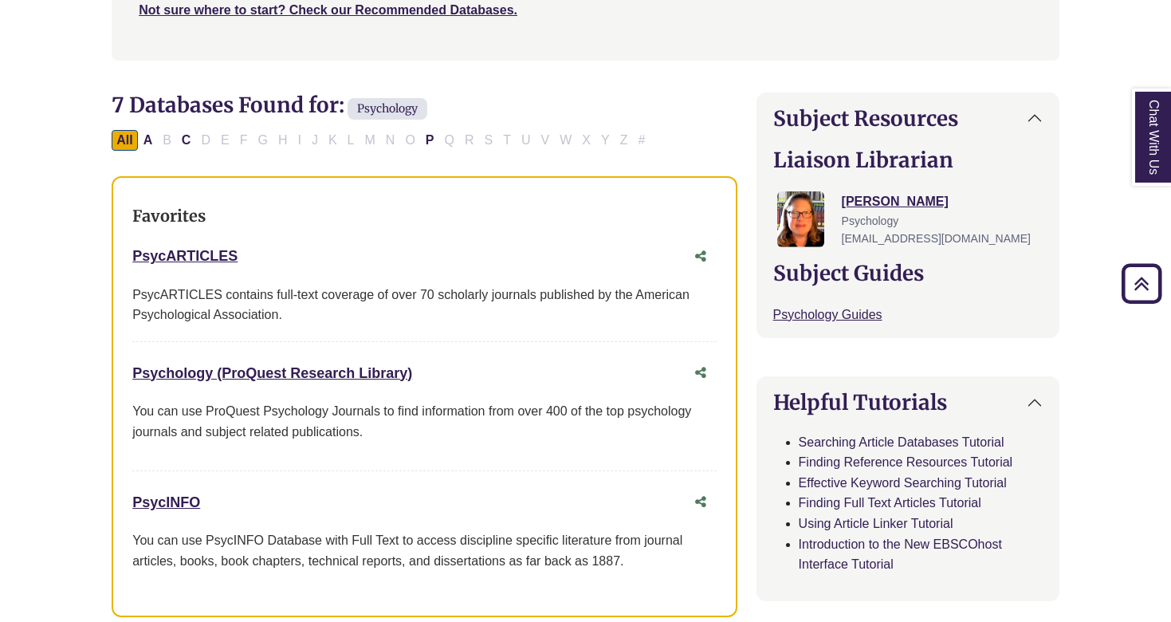
drag, startPoint x: 252, startPoint y: 251, endPoint x: 119, endPoint y: 259, distance: 133.4
click at [119, 259] on div "Favorites PsycARTICLES This link opens in a new window PsycARTICLES contains fu…" at bounding box center [424, 397] width 625 height 442
copy link "PsycARTICLES"
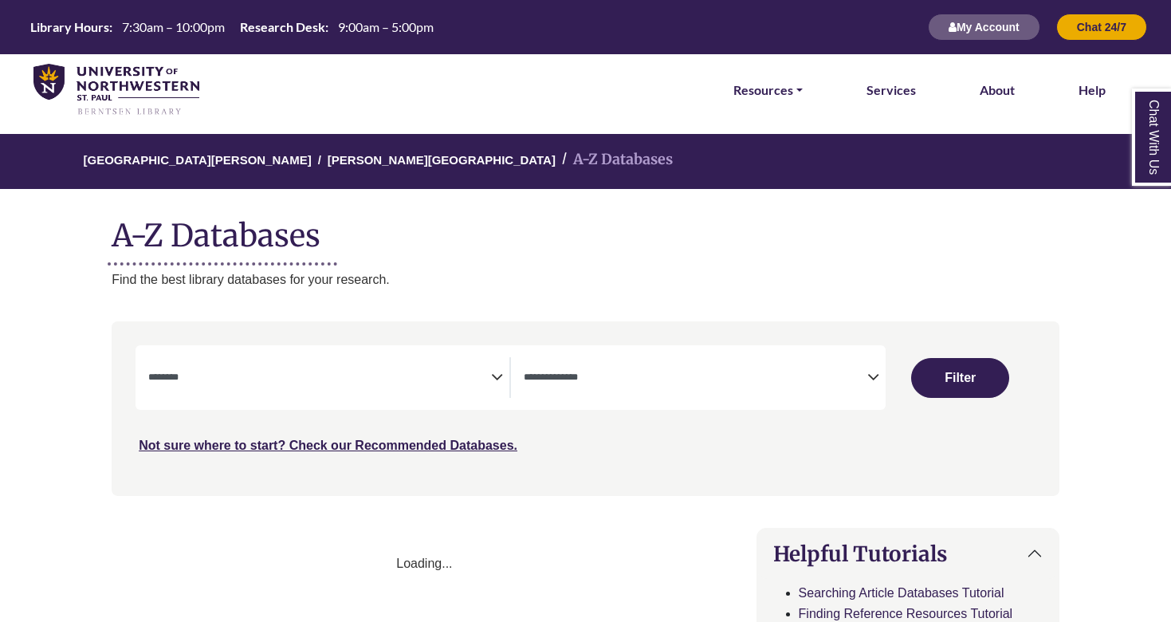
select select "Database Subject Filter"
select select "Database Types Filter"
select select "Database Subject Filter"
select select "Database Types Filter"
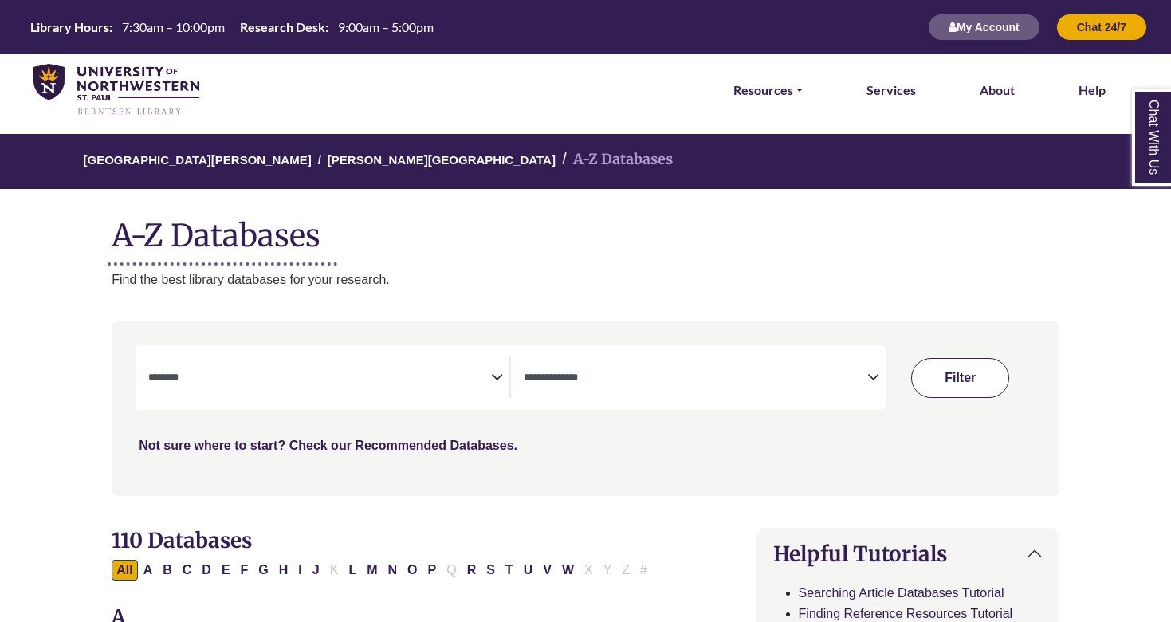
click at [958, 384] on button "Filter" at bounding box center [960, 378] width 98 height 40
select select "Database Subject Filter"
select select "Database Types Filter"
click at [528, 401] on div "**********" at bounding box center [511, 377] width 750 height 65
click at [576, 381] on textarea "Search" at bounding box center [695, 378] width 343 height 13
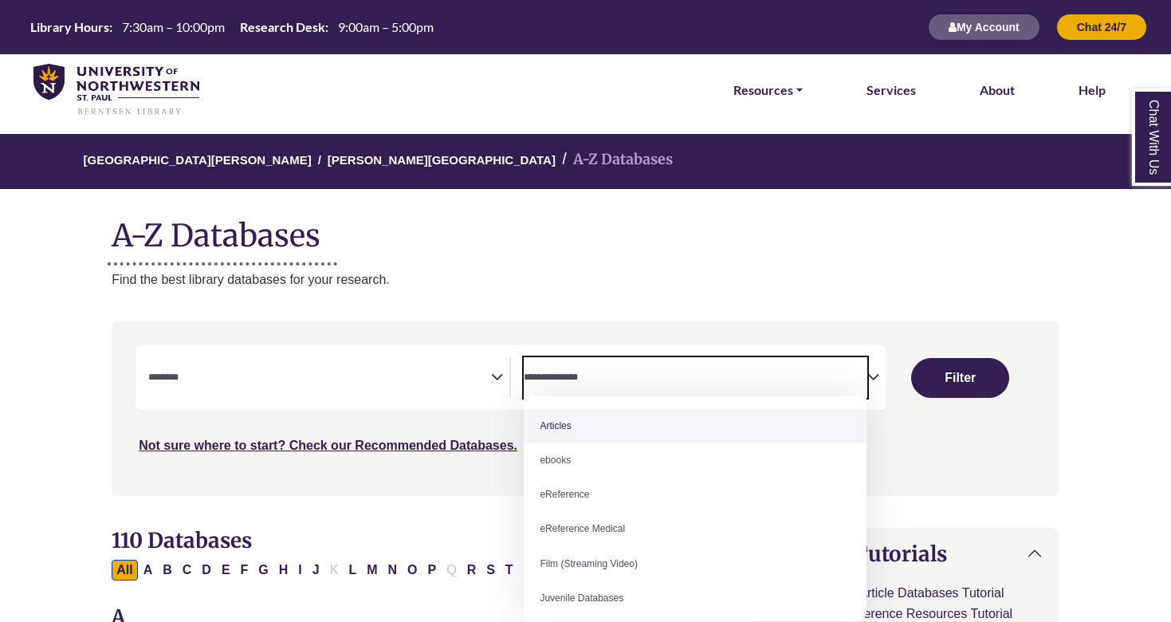
click at [576, 381] on textarea "Search" at bounding box center [695, 378] width 343 height 13
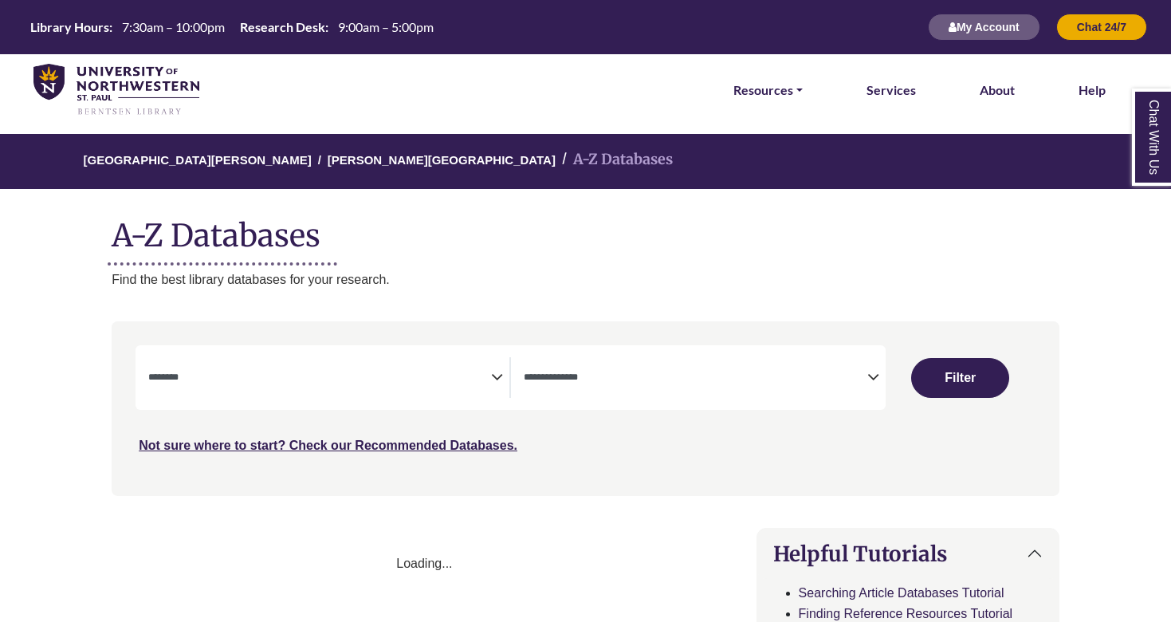
select select "Database Subject Filter"
select select "Database Types Filter"
select select "Database Subject Filter"
select select "Database Types Filter"
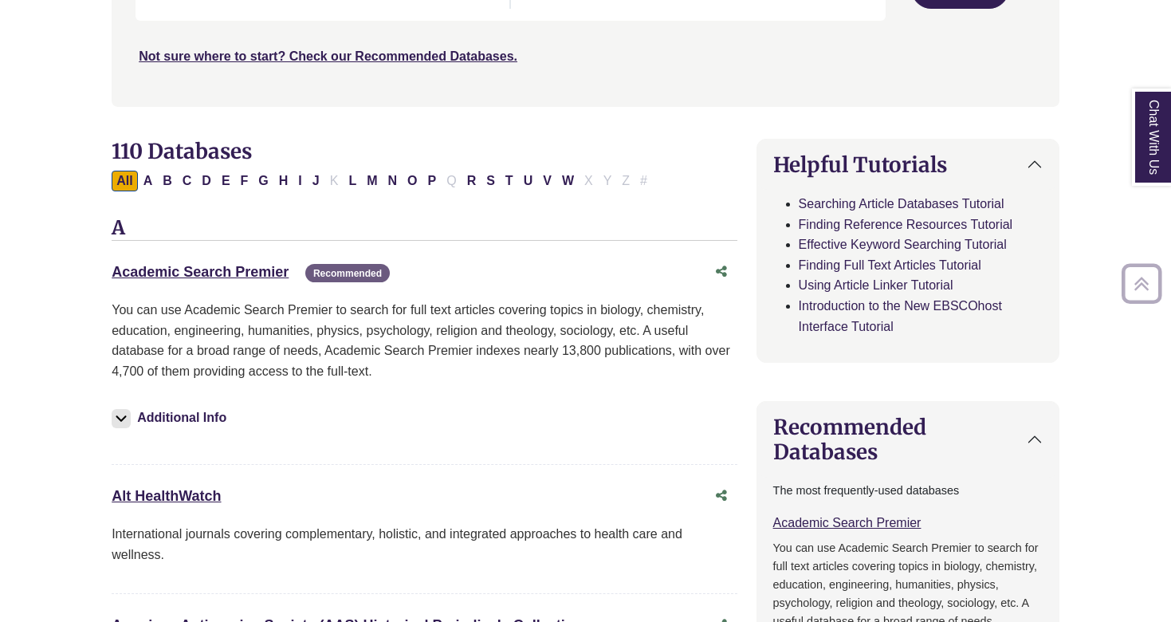
scroll to position [388, 0]
click at [242, 266] on link "Academic Search Premier This link opens in a new window" at bounding box center [200, 273] width 177 height 16
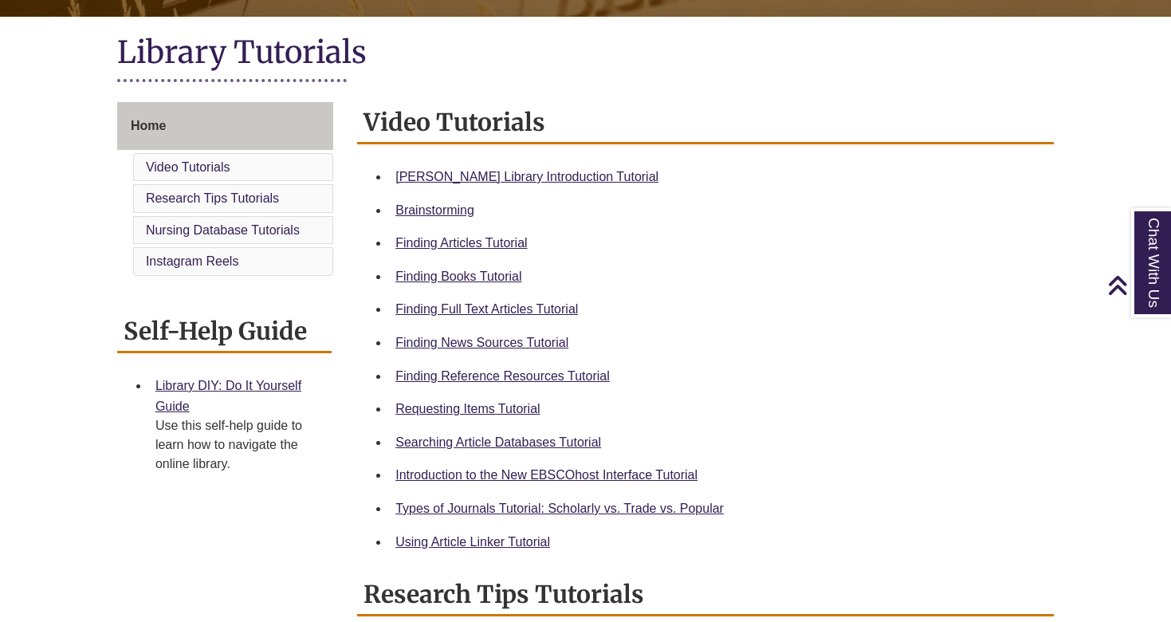
scroll to position [348, 0]
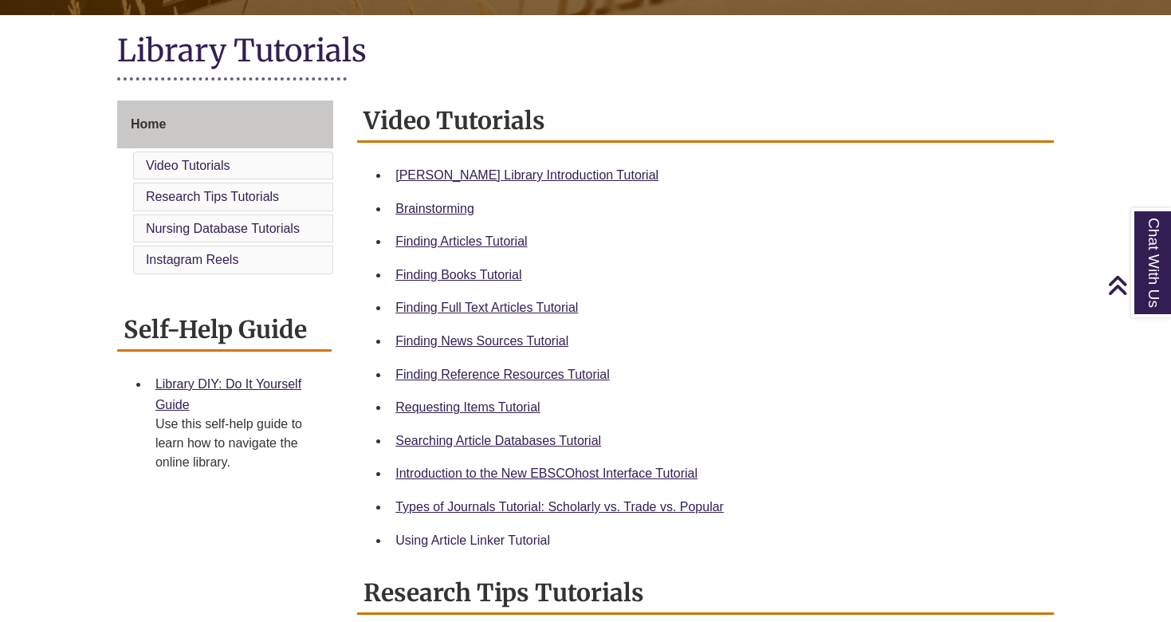
click at [540, 539] on link "Using Article Linker Tutorial" at bounding box center [473, 540] width 155 height 14
